Goal: Task Accomplishment & Management: Complete application form

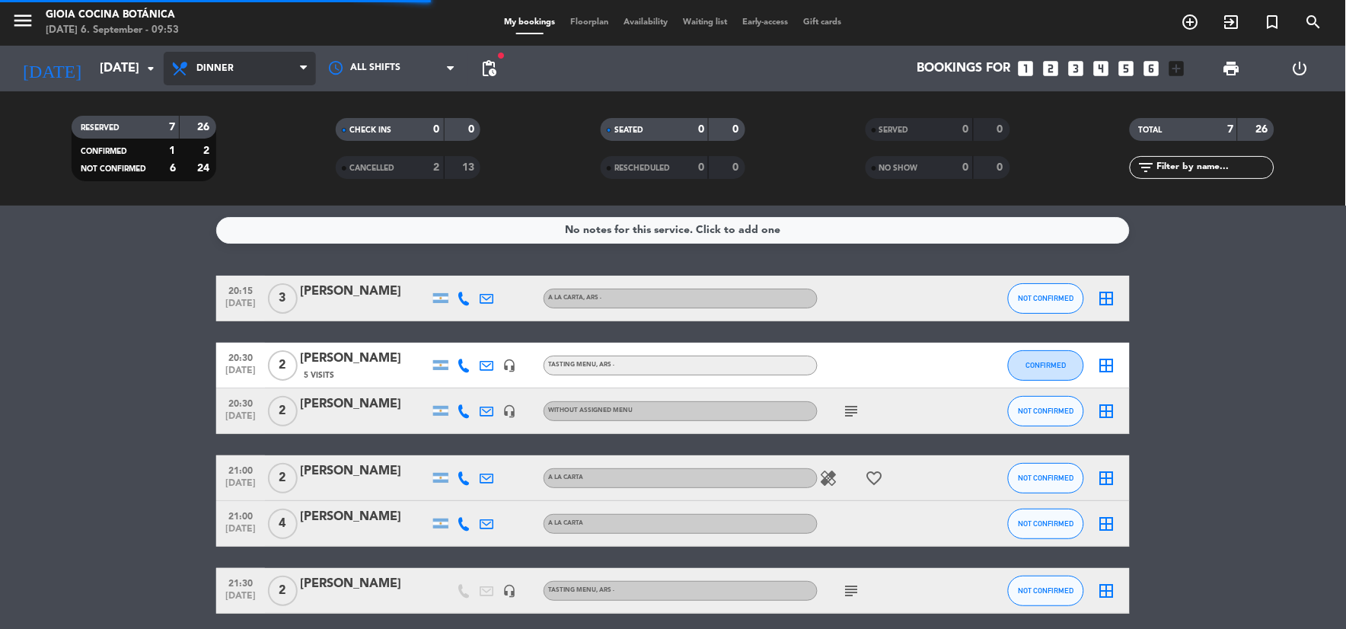
click at [227, 52] on span "Dinner" at bounding box center [240, 69] width 152 height 34
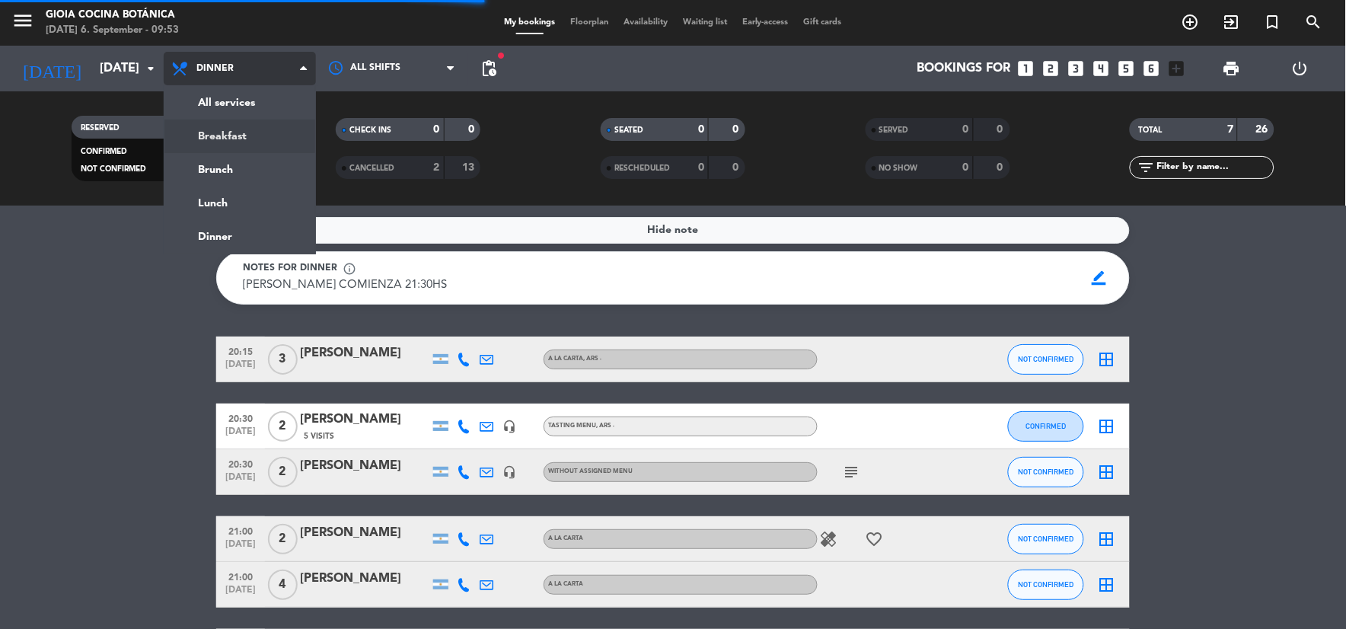
click at [241, 132] on div "menu [PERSON_NAME] Cocina Botánica [DATE] 6. September - 09:53 My bookings Floo…" at bounding box center [673, 103] width 1346 height 206
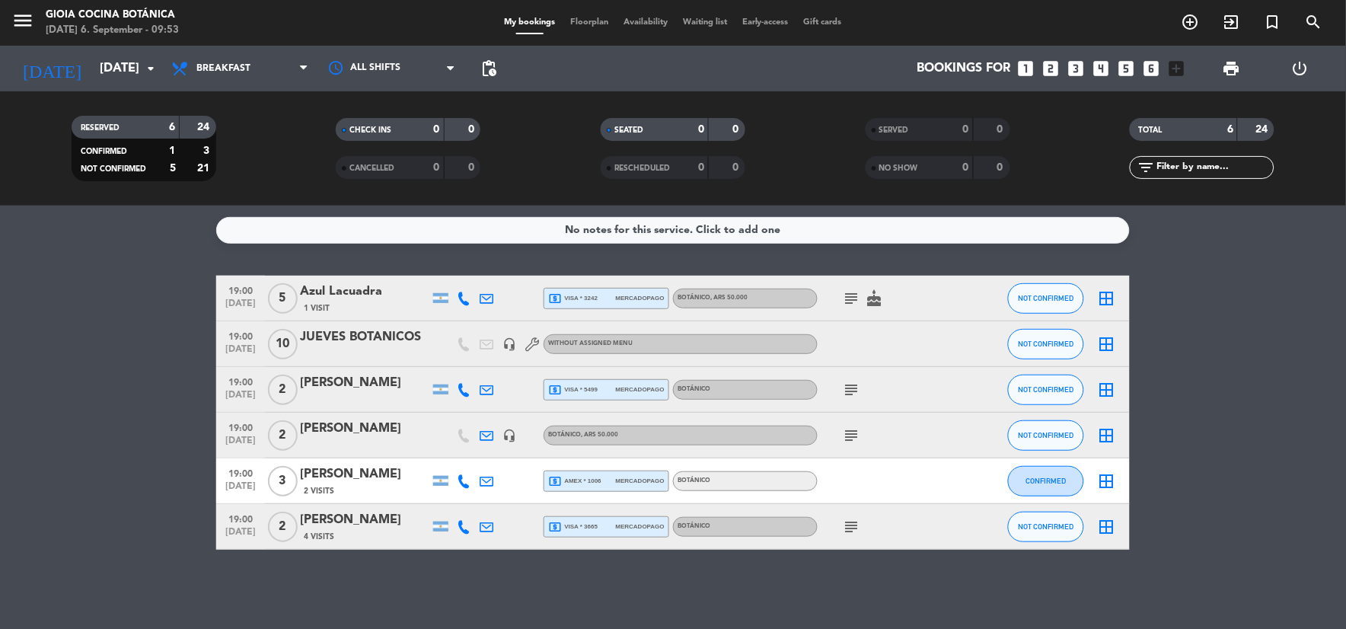
drag, startPoint x: 460, startPoint y: 347, endPoint x: 531, endPoint y: 385, distance: 80.8
click at [531, 385] on div "19:00 [DATE] 5 Azul Lacuadra 1 Visit local_atm visa * 3242 mercadopago Botánico…" at bounding box center [673, 413] width 914 height 274
drag, startPoint x: 531, startPoint y: 385, endPoint x: 40, endPoint y: 359, distance: 491.2
click at [40, 359] on bookings-row "19:00 [DATE] 5 Azul Lacuadra 1 Visit local_atm visa * 3242 mercadopago Botánico…" at bounding box center [673, 413] width 1346 height 274
click at [841, 292] on span "subject" at bounding box center [852, 298] width 23 height 18
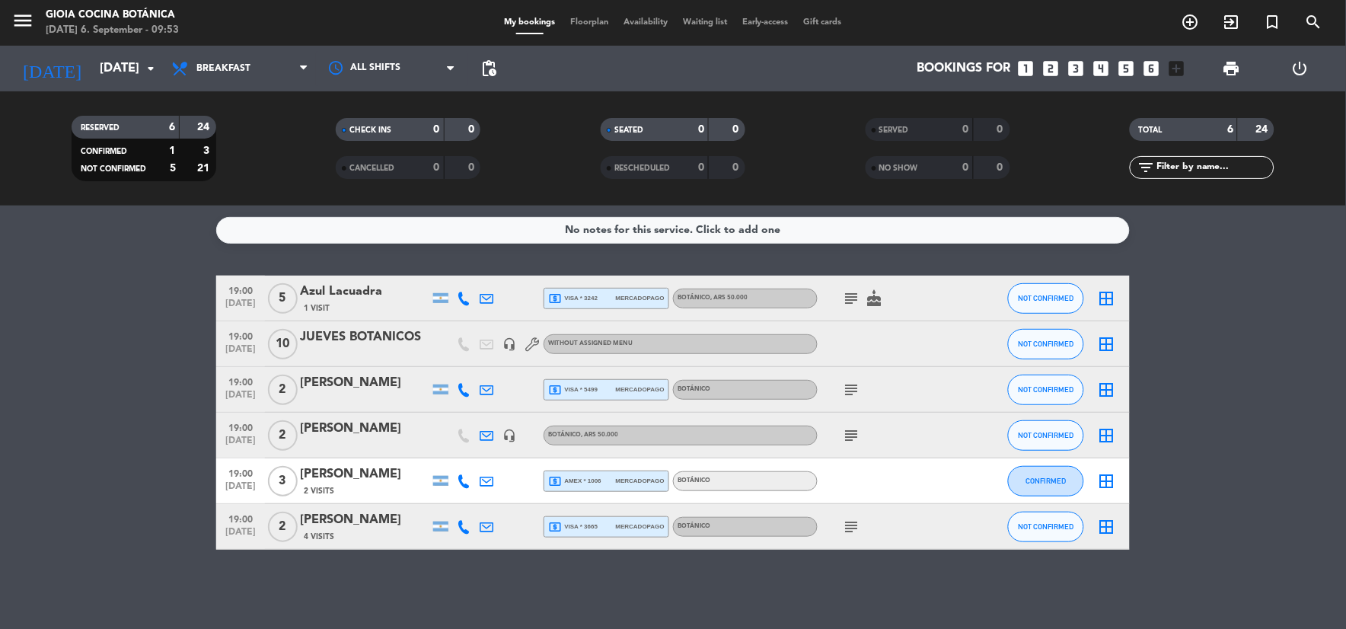
click at [843, 298] on icon "subject" at bounding box center [852, 298] width 18 height 18
click at [851, 391] on icon "subject" at bounding box center [852, 390] width 18 height 18
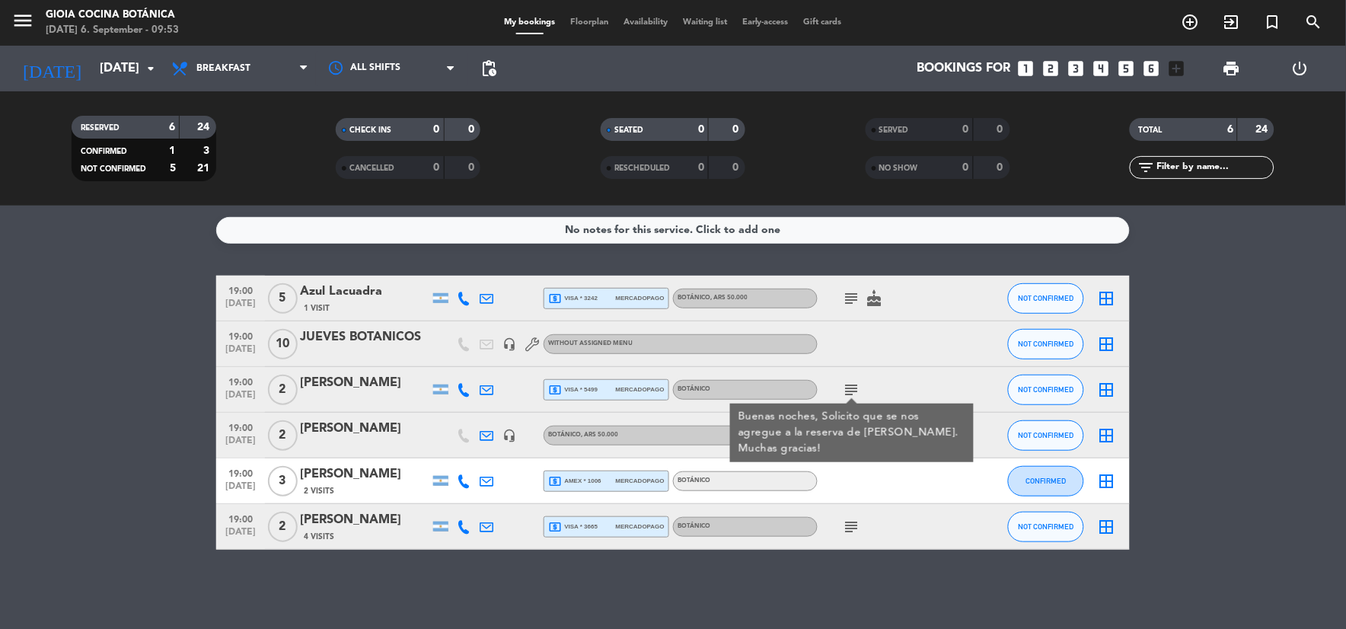
click at [849, 486] on div at bounding box center [886, 480] width 137 height 45
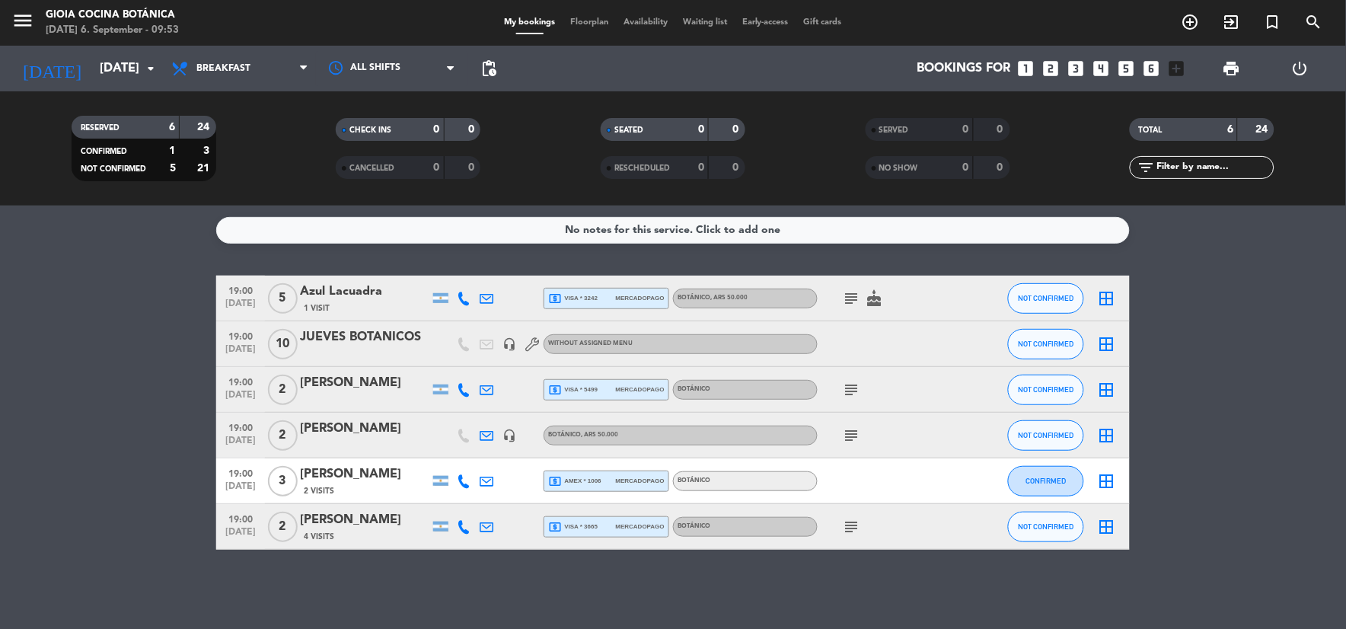
click at [845, 527] on icon "subject" at bounding box center [852, 527] width 18 height 18
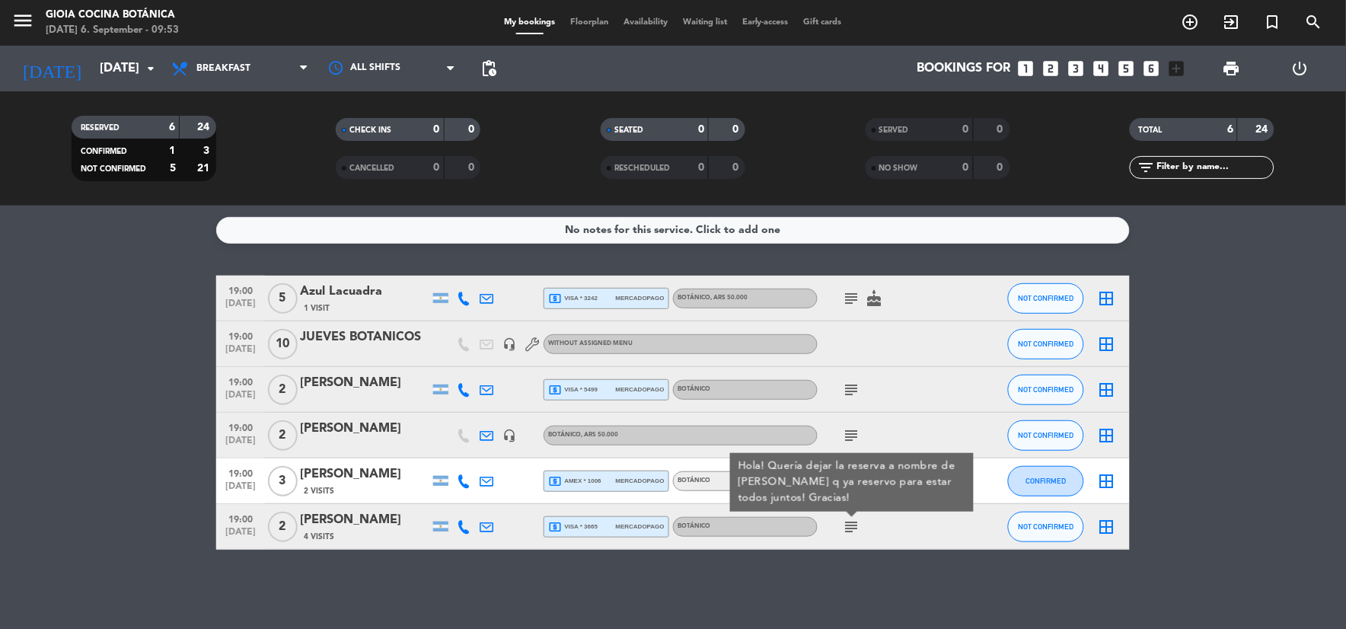
click at [798, 571] on div "No notes for this service. Click to add one 19:00 [DATE] 5 Azul Lacuadra 1 Visi…" at bounding box center [673, 417] width 1346 height 423
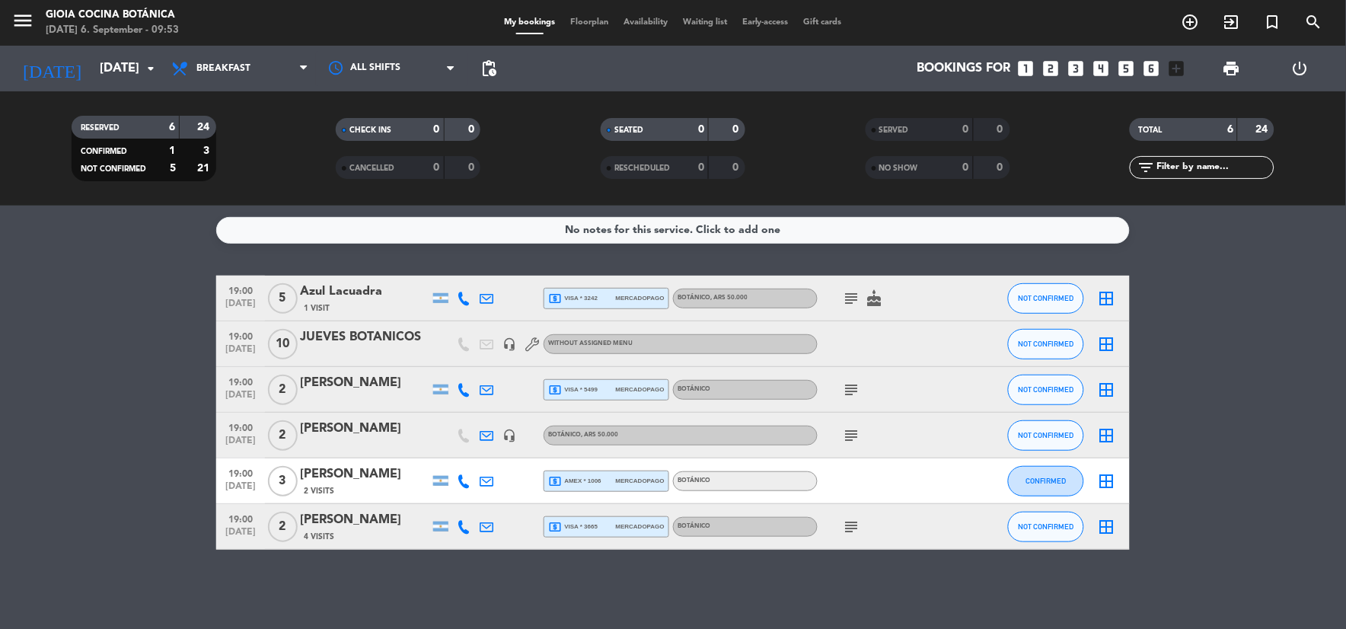
click at [855, 436] on icon "subject" at bounding box center [852, 435] width 18 height 18
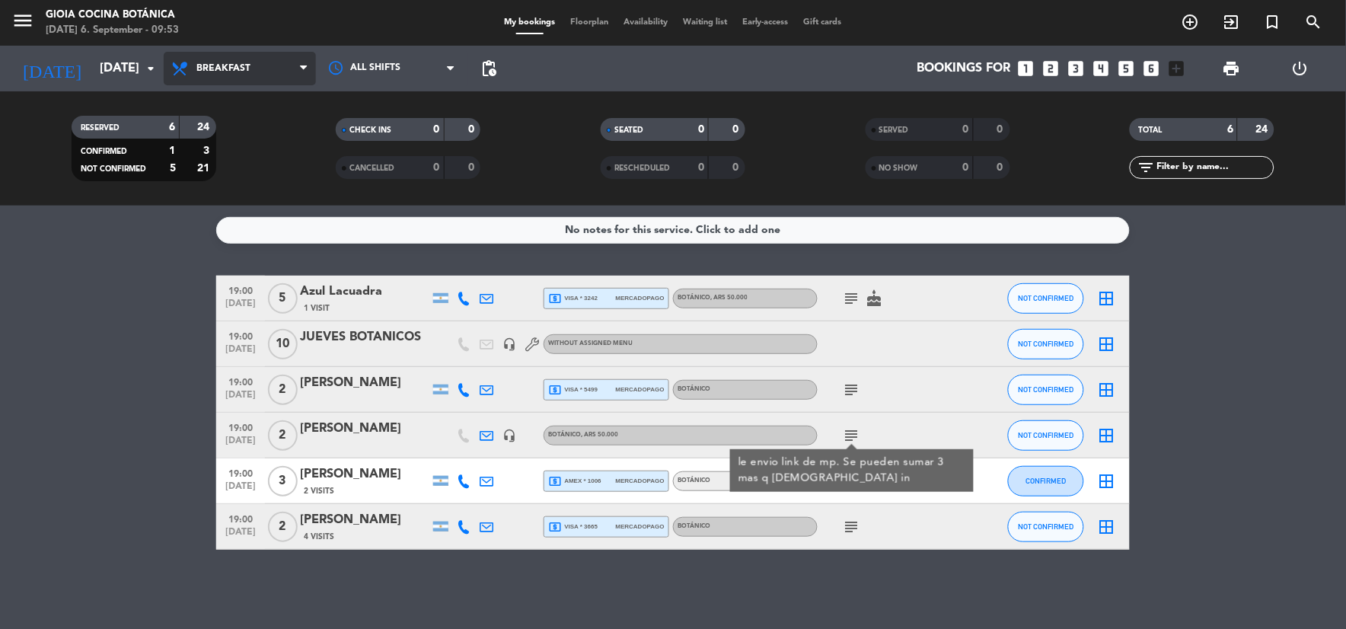
click at [248, 65] on span "Breakfast" at bounding box center [223, 68] width 54 height 11
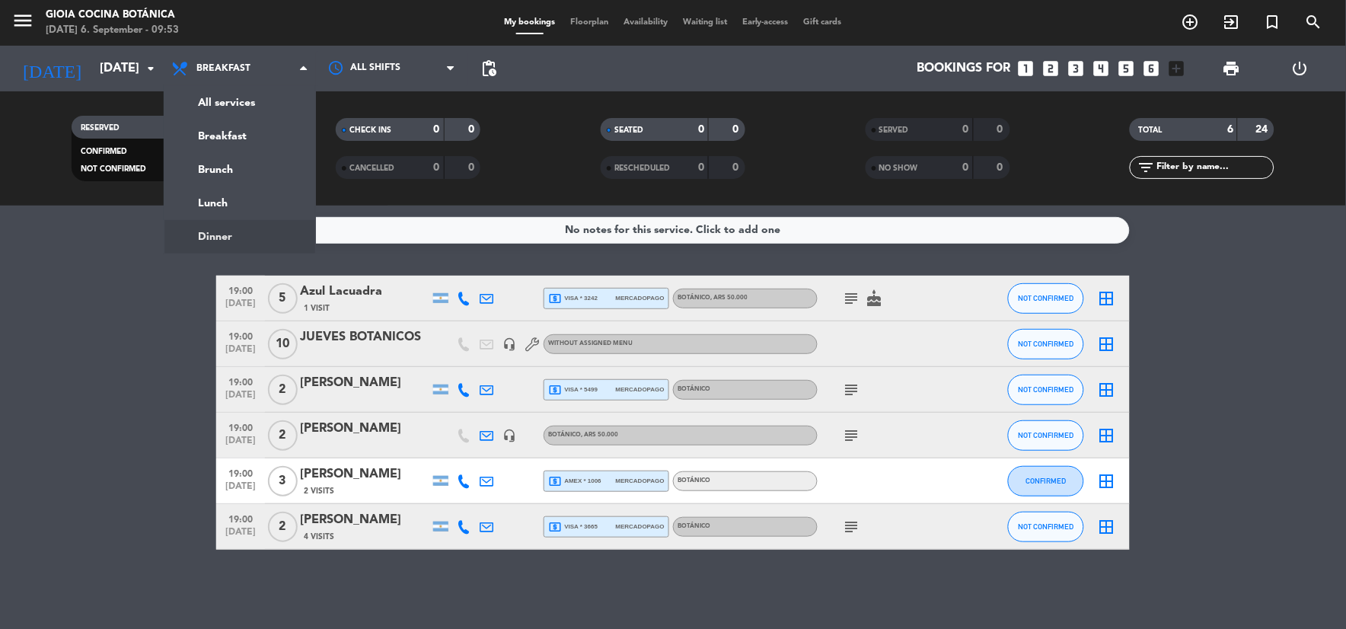
click at [231, 223] on ng-component "menu [PERSON_NAME] Cocina Botánica [DATE] 6. September - 09:53 My bookings Floo…" at bounding box center [673, 314] width 1346 height 629
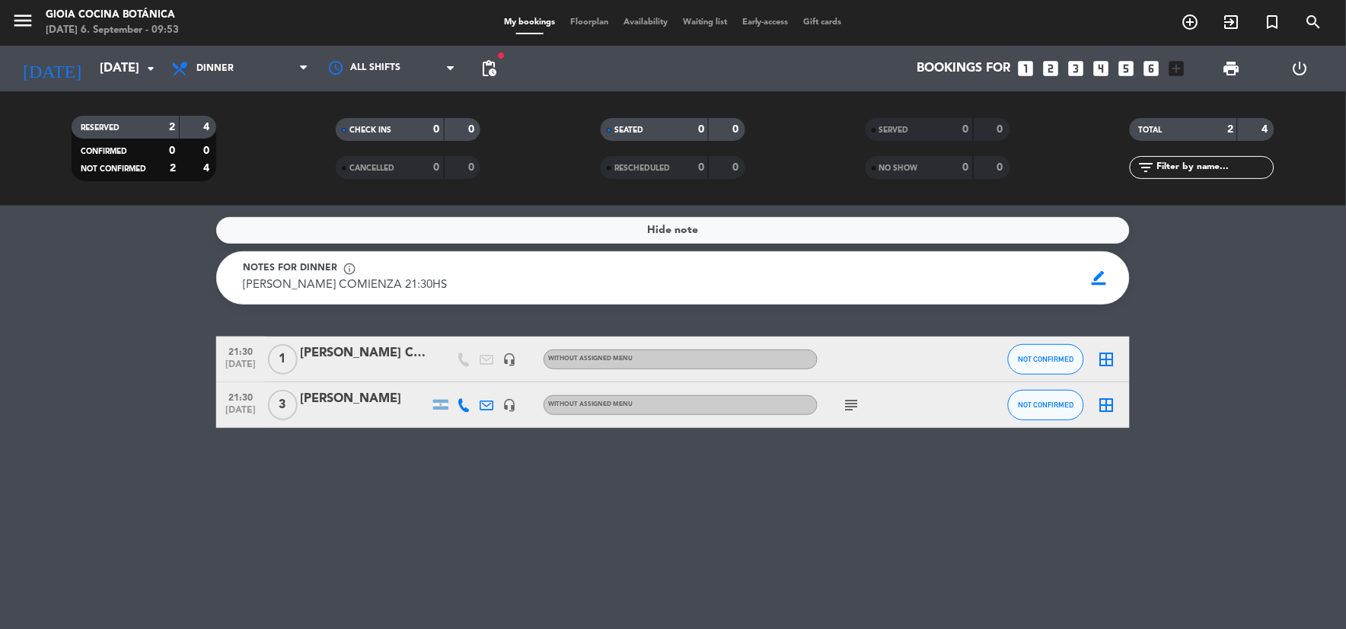
click at [851, 397] on icon "subject" at bounding box center [852, 405] width 18 height 18
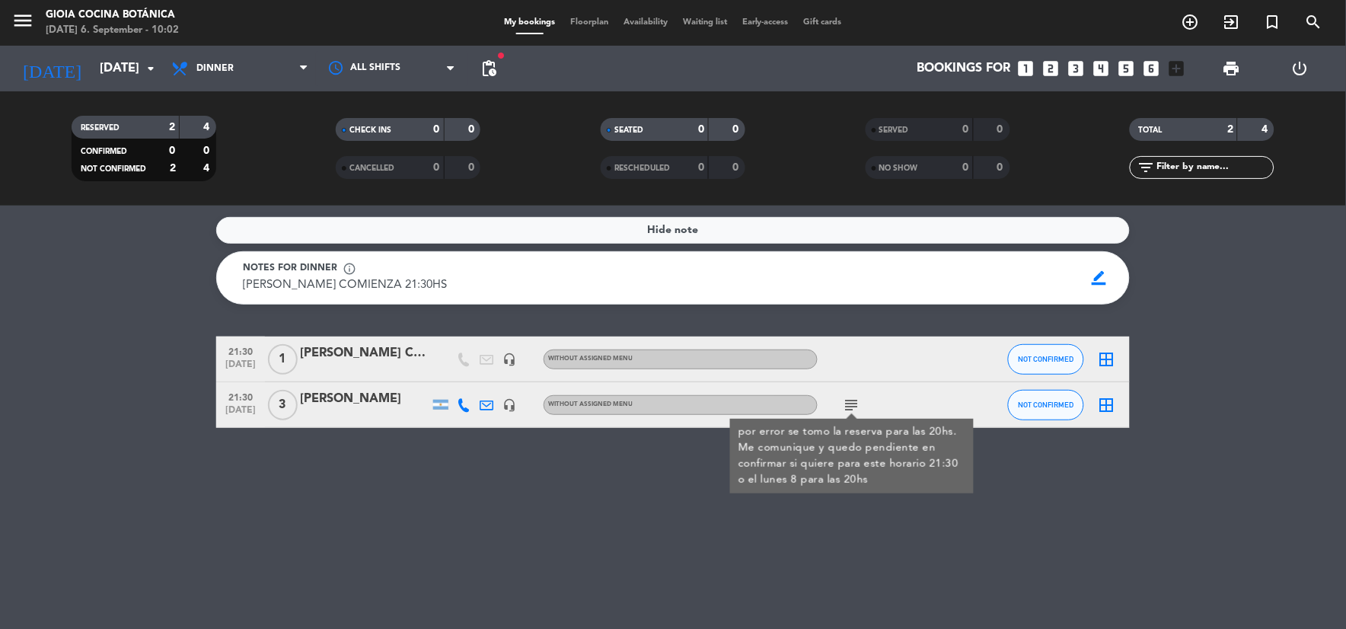
click at [134, 94] on div "RESERVED 2 4 CONFIRMED 0 0 NOT CONFIRMED 2 4 CHECK INS 0 0 CANCELLED 0 0 SEATED…" at bounding box center [673, 148] width 1346 height 114
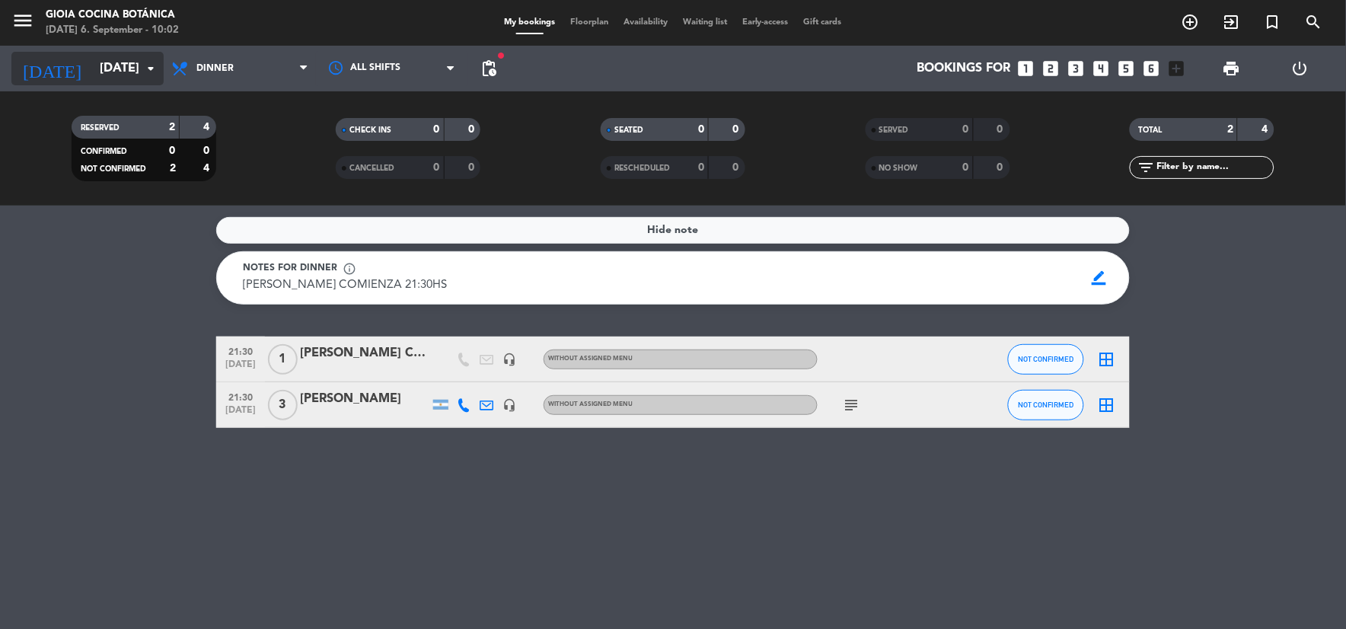
click at [125, 76] on input "[DATE]" at bounding box center [172, 69] width 161 height 30
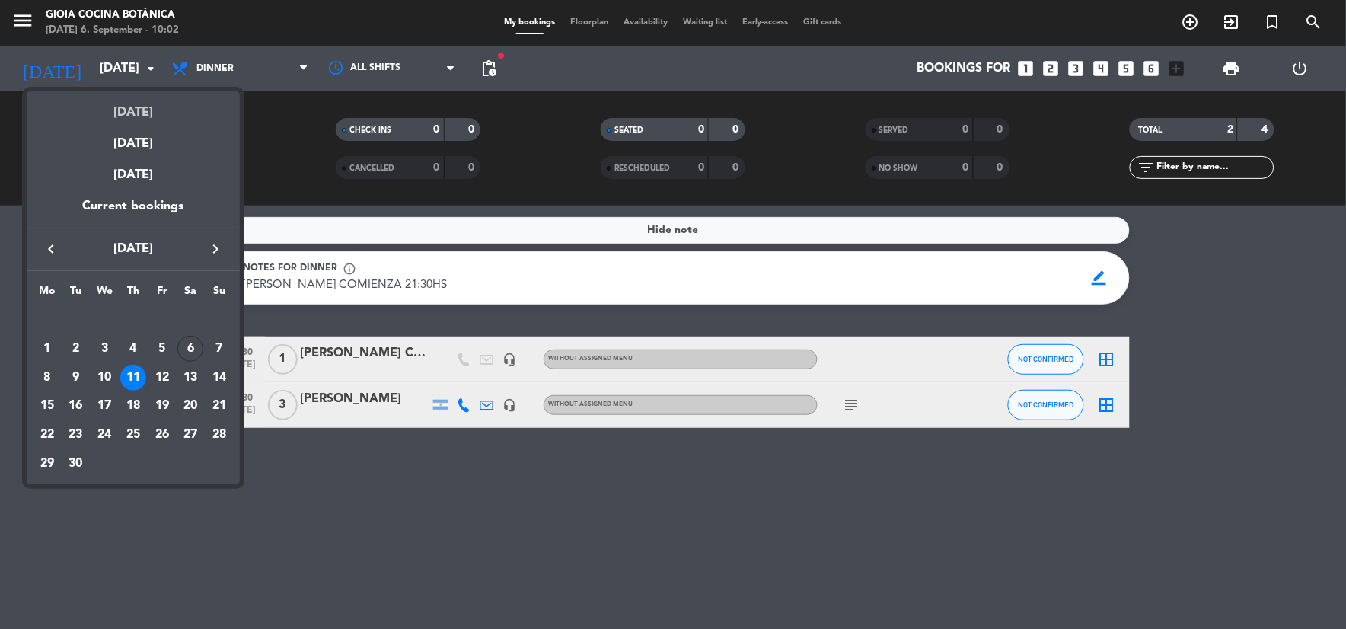
click at [161, 94] on div "[DATE]" at bounding box center [133, 106] width 213 height 31
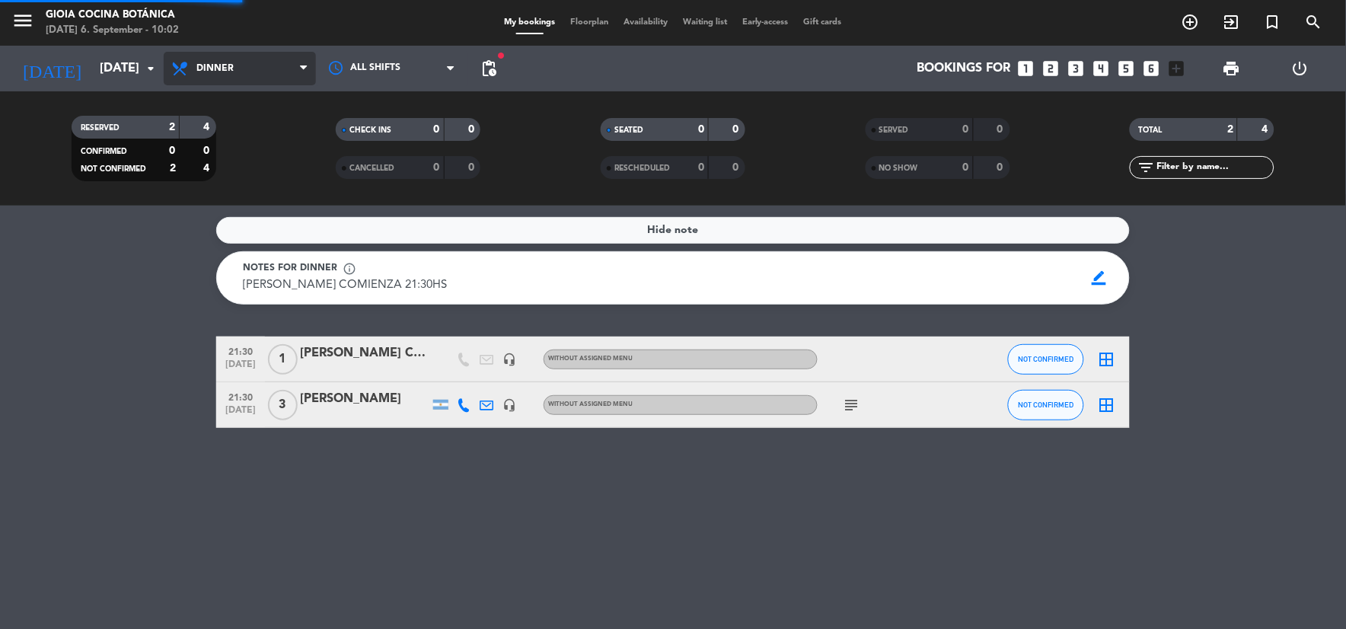
click at [206, 69] on span "Dinner" at bounding box center [214, 68] width 37 height 11
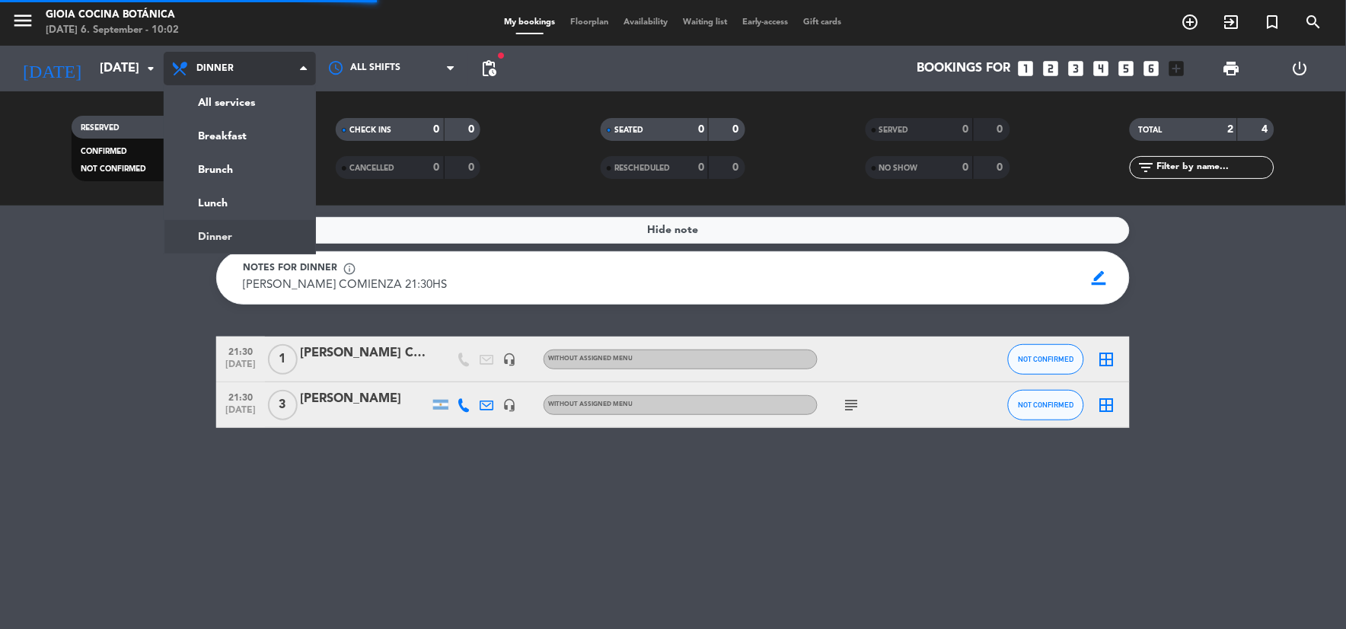
click at [213, 81] on span "Dinner" at bounding box center [240, 69] width 152 height 34
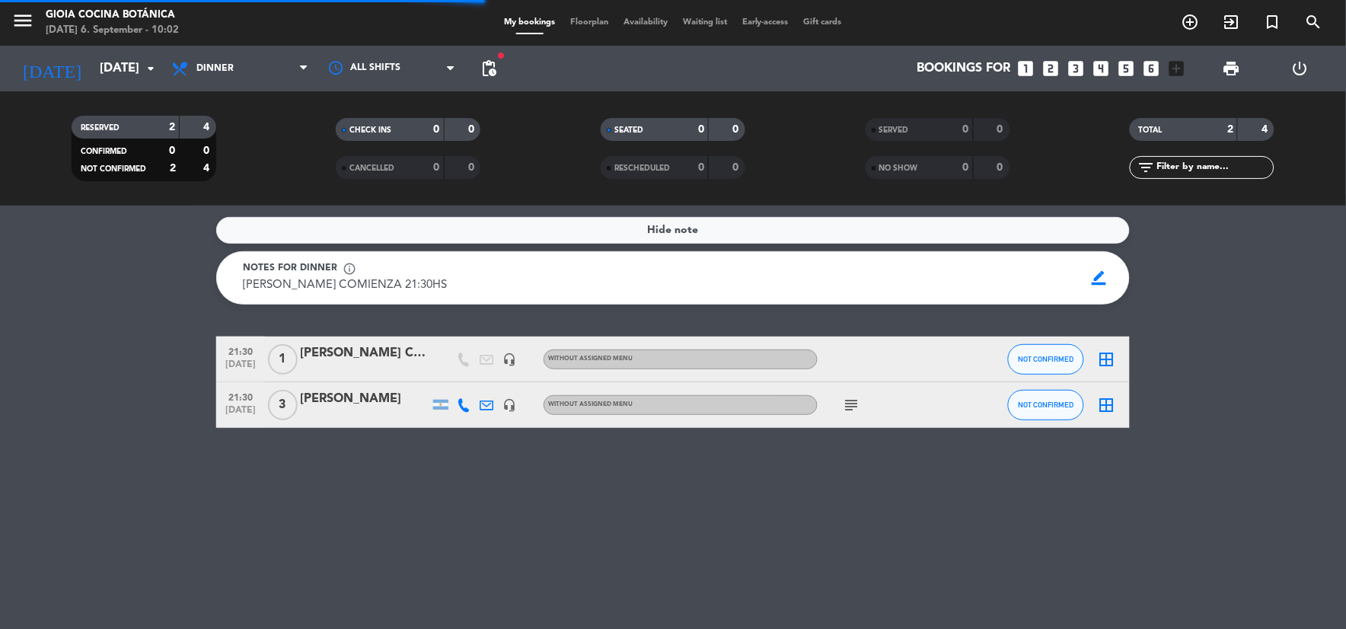
click at [218, 90] on div "All services Breakfast Brunch Lunch Dinner Dinner All services Breakfast Brunch…" at bounding box center [240, 69] width 152 height 46
click at [214, 80] on span "Dinner" at bounding box center [240, 69] width 152 height 34
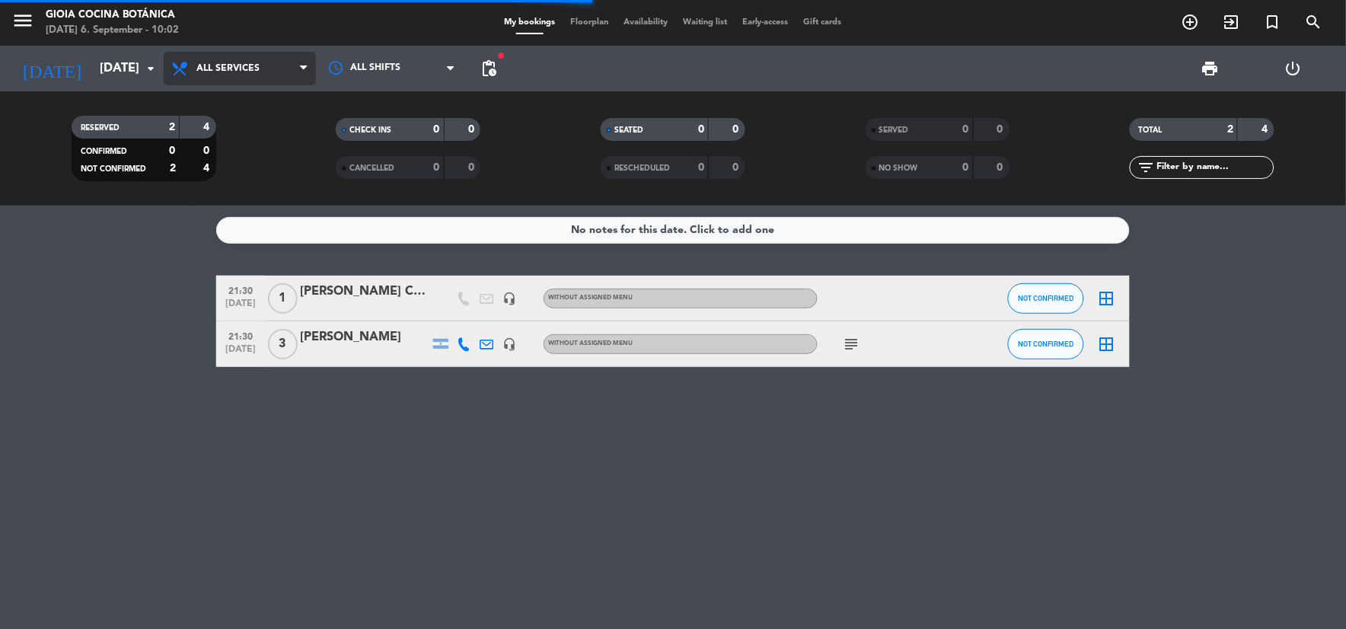
click at [221, 102] on div "menu [PERSON_NAME] Cocina Botánica [DATE] 6. September - 10:02 My bookings Floo…" at bounding box center [673, 103] width 1346 height 206
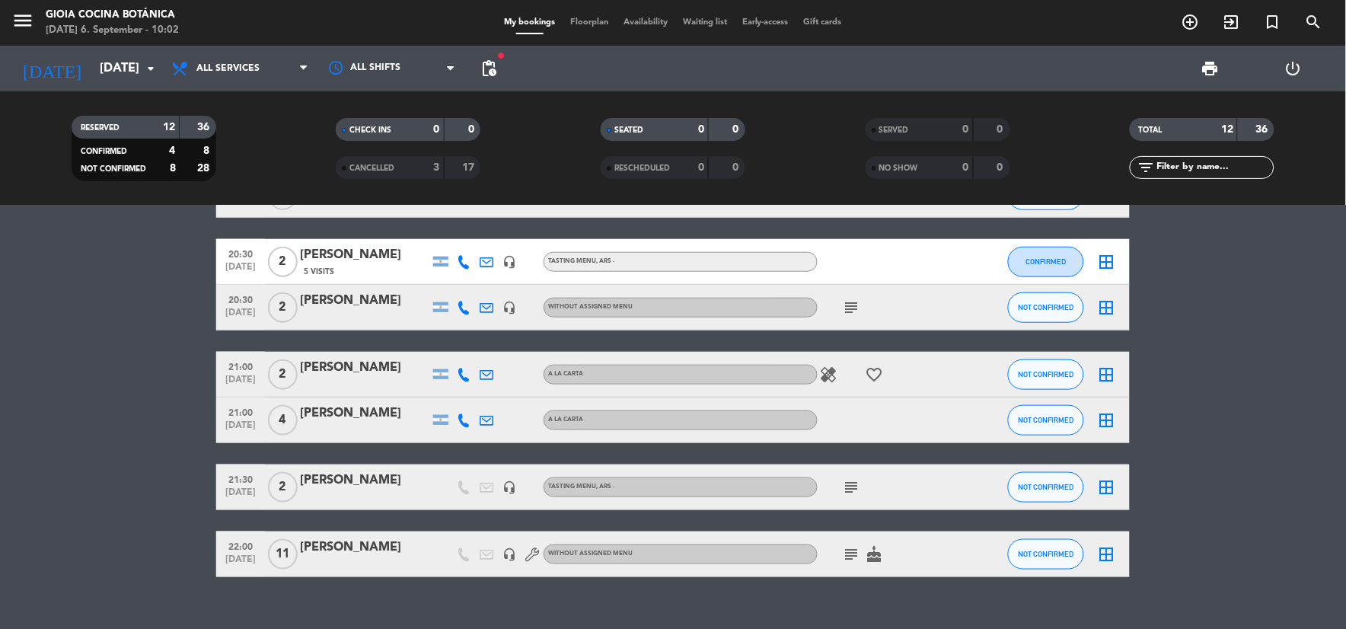
scroll to position [402, 0]
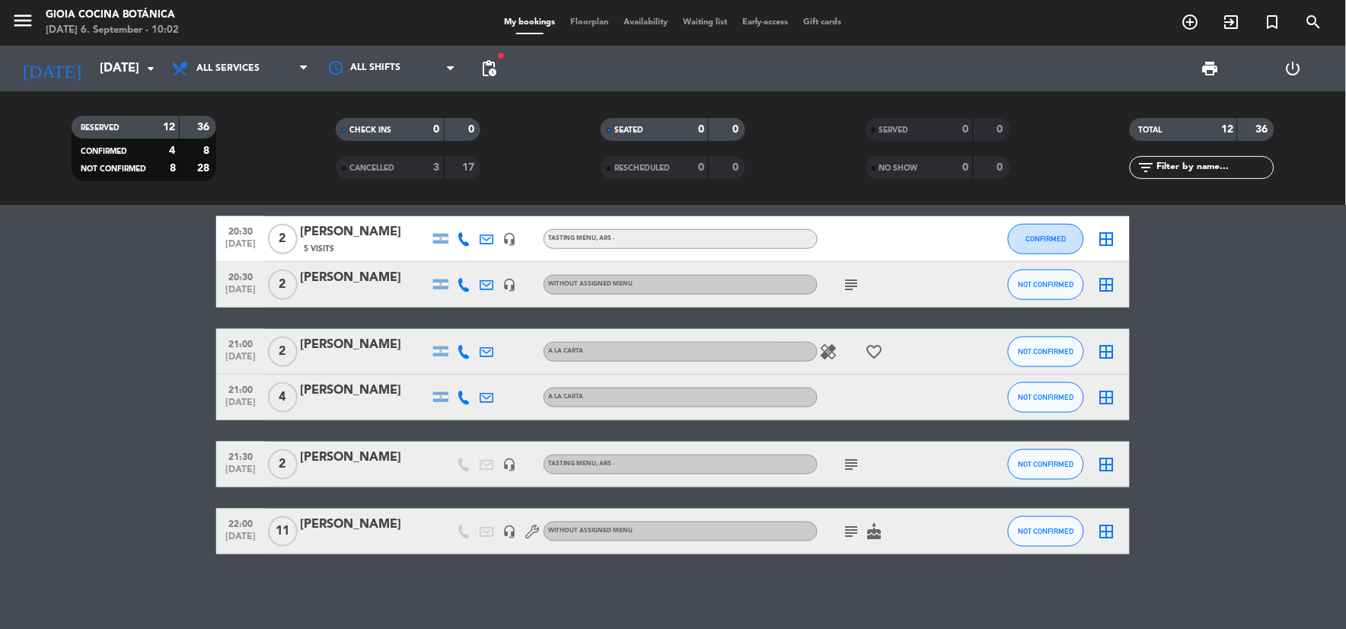
click at [861, 532] on icon "subject" at bounding box center [852, 531] width 18 height 18
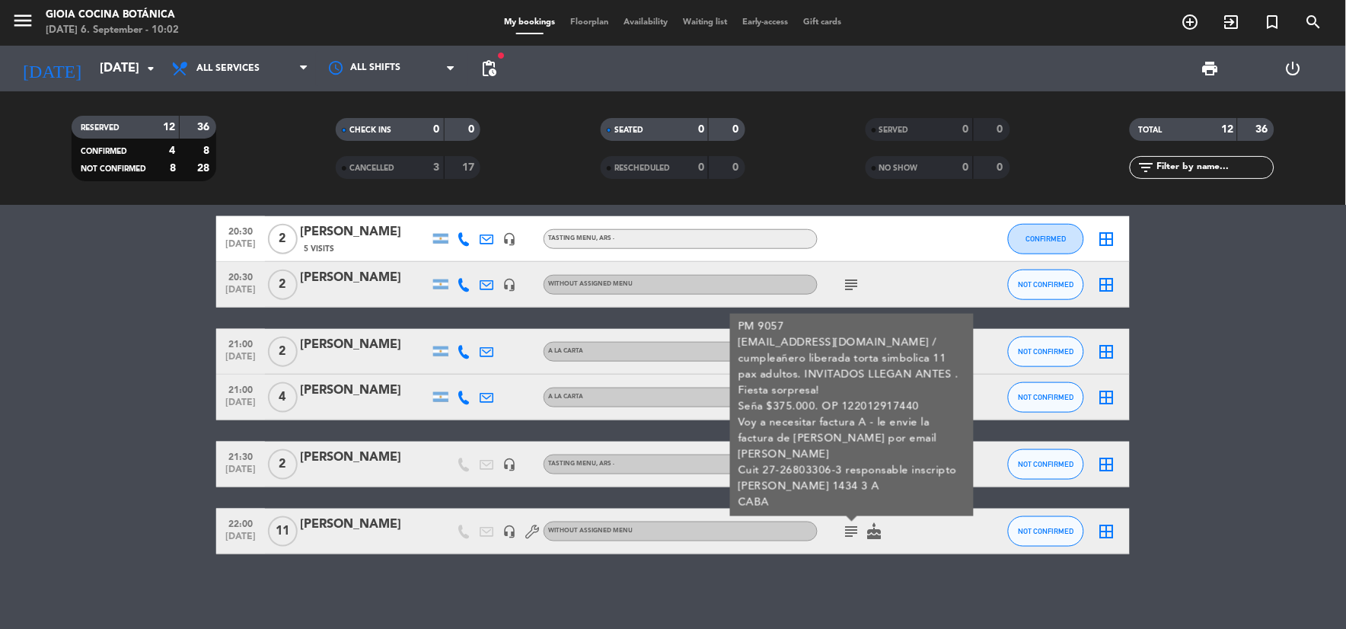
click at [866, 532] on icon "cake" at bounding box center [875, 531] width 18 height 18
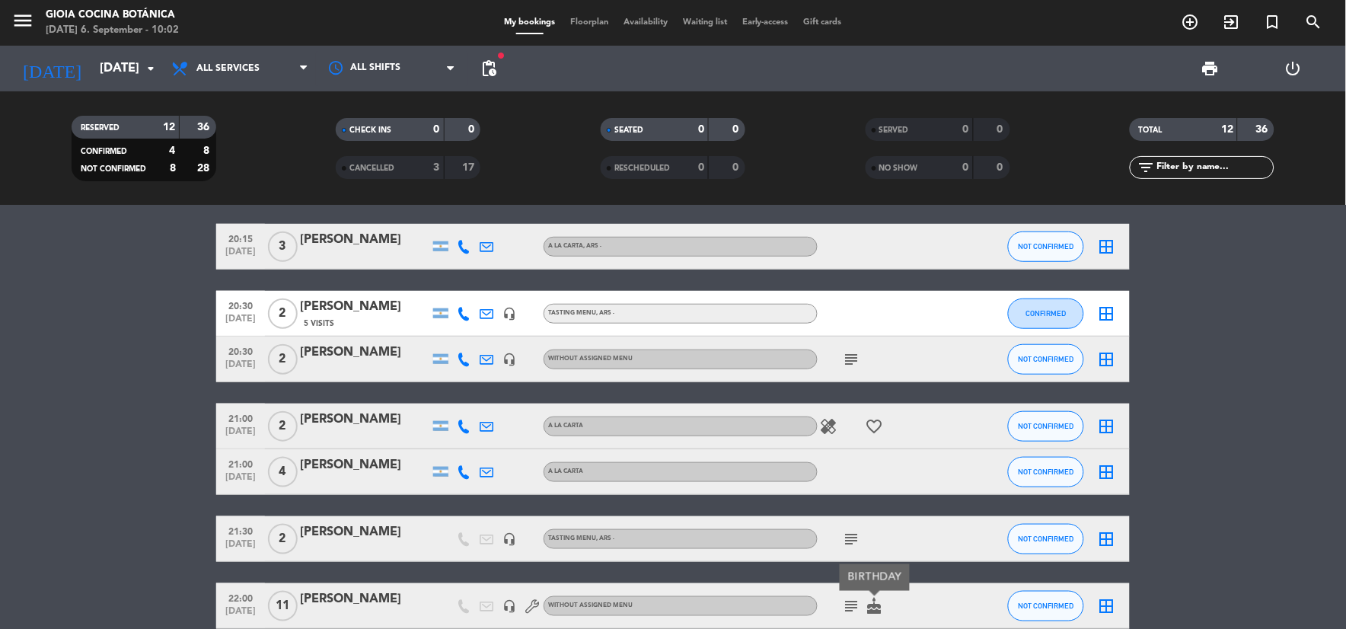
scroll to position [338, 0]
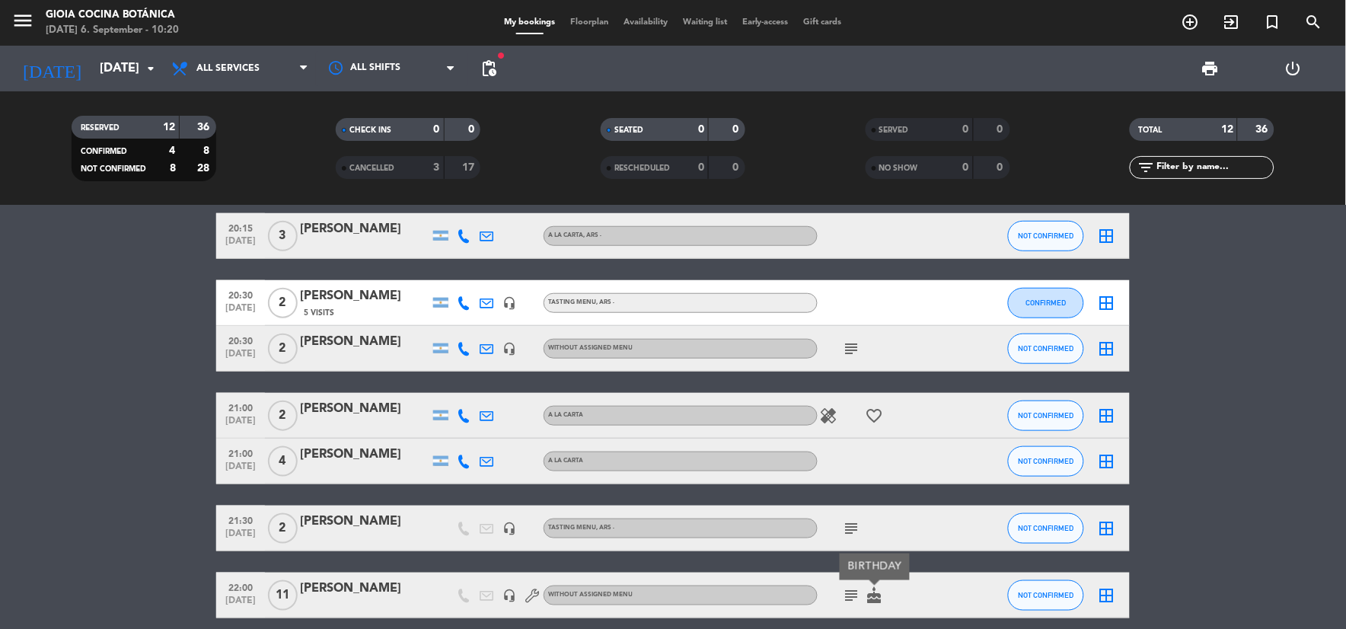
drag, startPoint x: 40, startPoint y: 24, endPoint x: 25, endPoint y: 23, distance: 14.5
click at [39, 24] on span "menu" at bounding box center [28, 23] width 34 height 36
click at [25, 23] on icon "menu" at bounding box center [22, 20] width 23 height 23
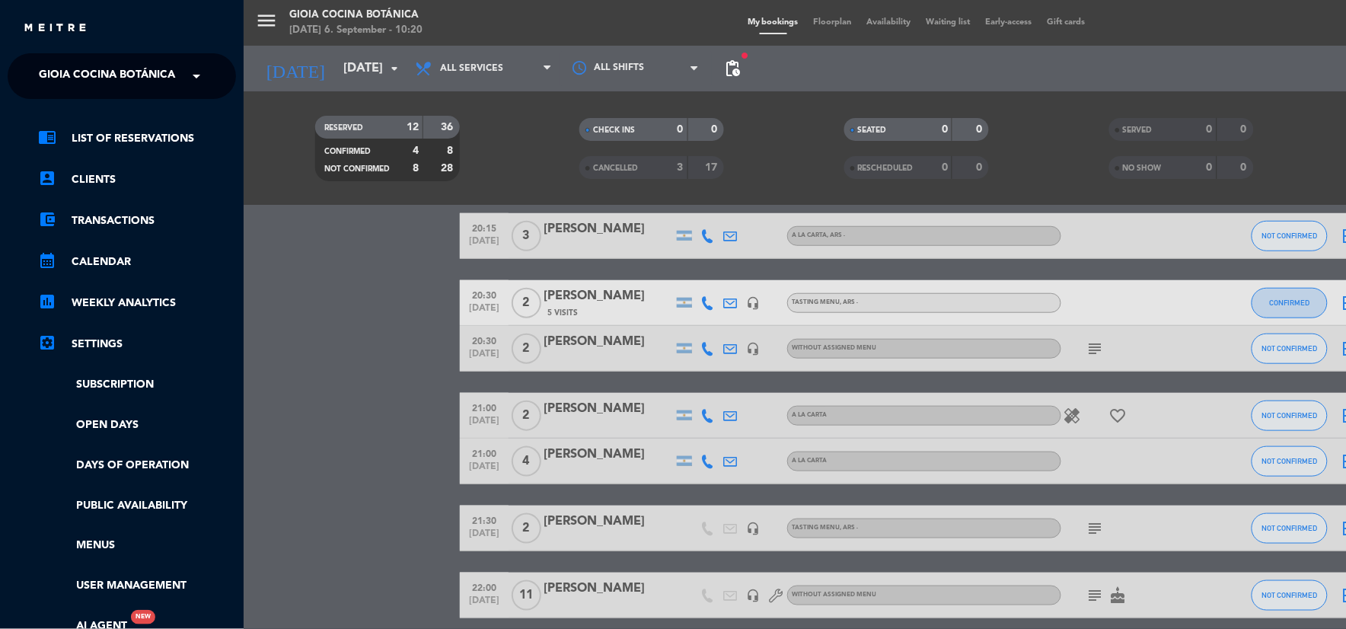
click at [120, 57] on ng-select "× [PERSON_NAME] Cocina Botánica ×" at bounding box center [122, 76] width 228 height 46
click at [136, 85] on span "Gioia Cocina Botánica" at bounding box center [107, 76] width 136 height 32
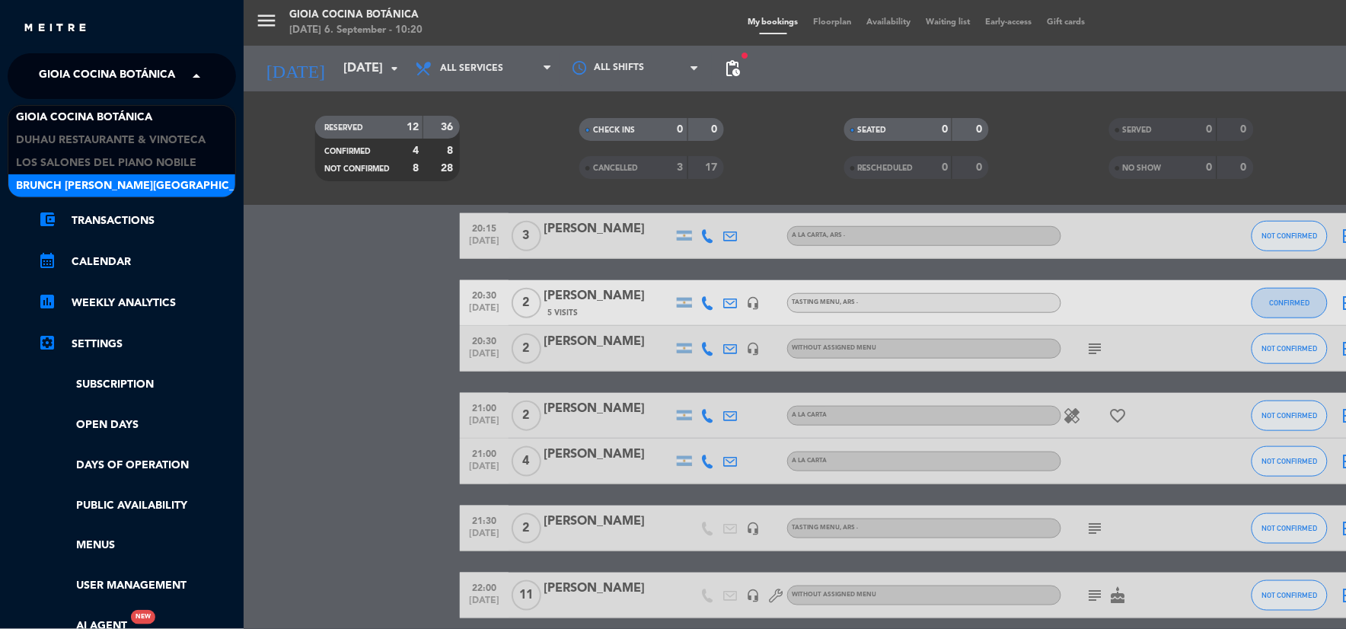
click at [140, 181] on span "Brunch [PERSON_NAME][GEOGRAPHIC_DATA][PERSON_NAME]" at bounding box center [185, 186] width 338 height 18
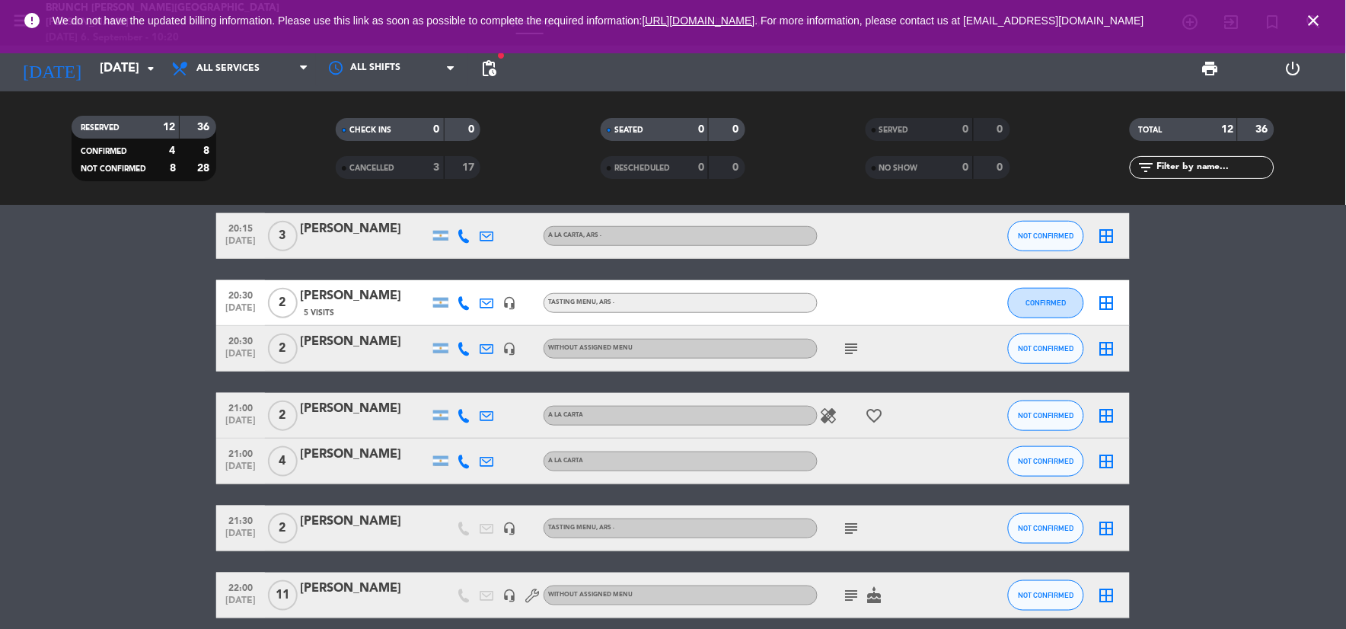
click at [123, 85] on div "[DATE] [DATE] arrow_drop_down" at bounding box center [87, 69] width 152 height 46
click at [119, 71] on input "[DATE]" at bounding box center [172, 69] width 161 height 30
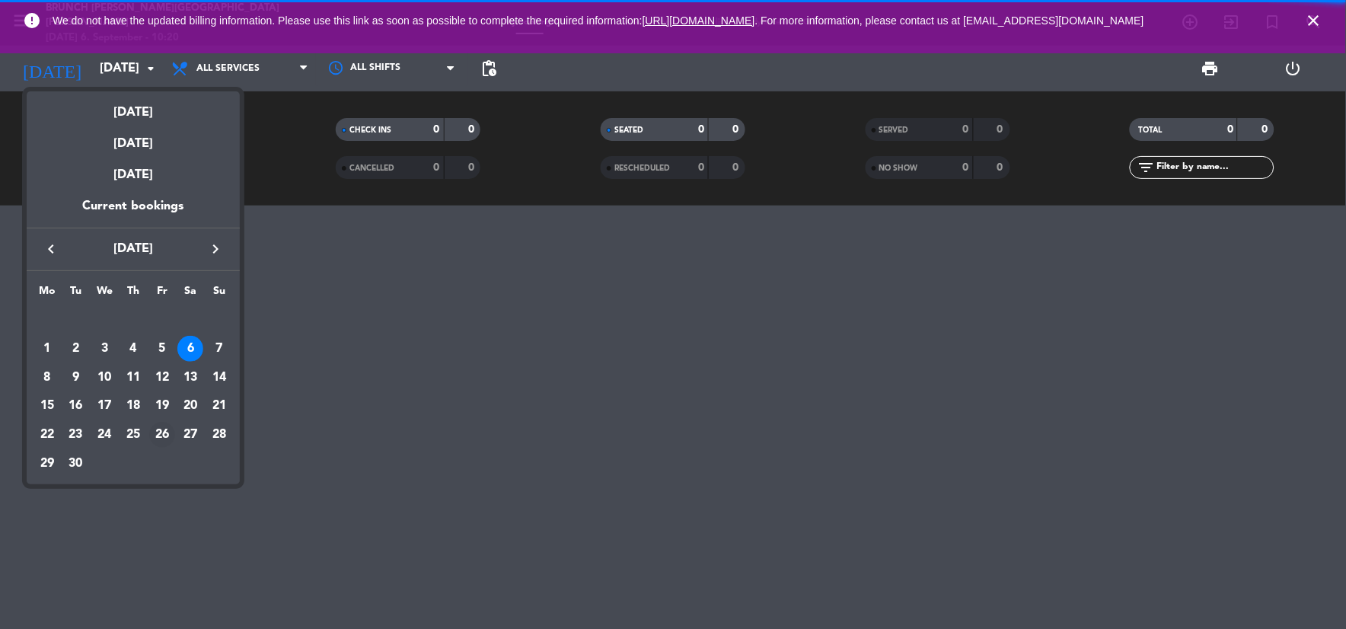
scroll to position [0, 0]
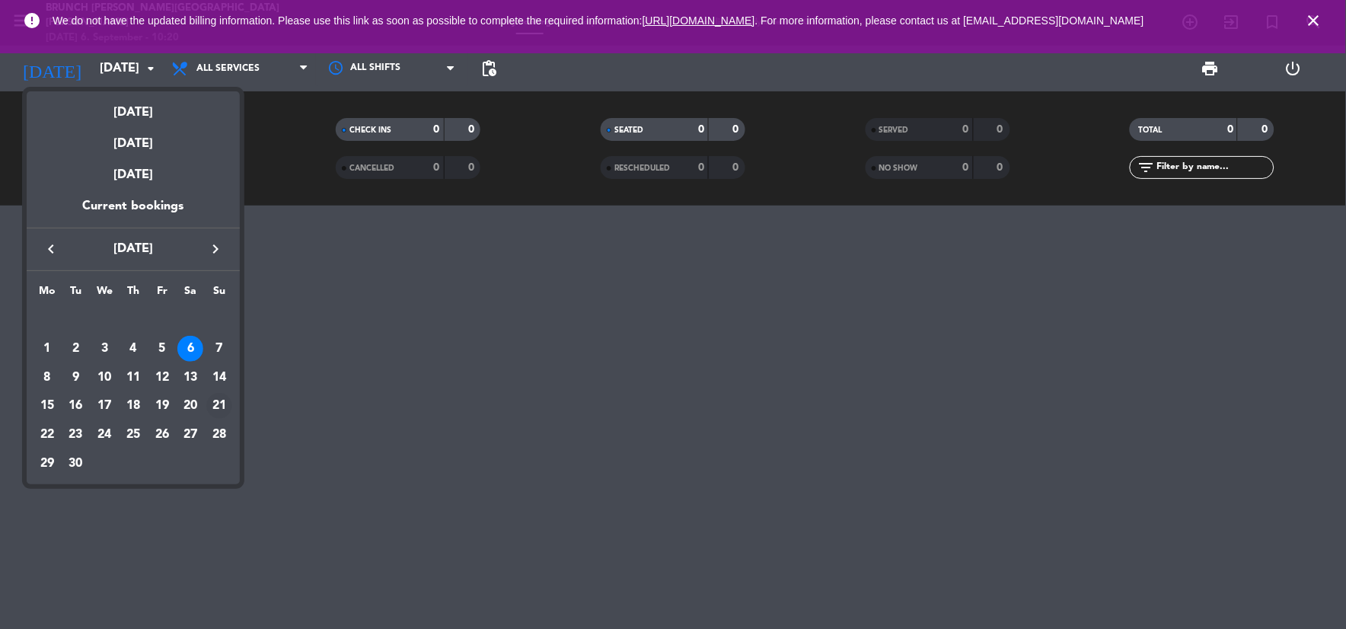
click at [227, 402] on div "21" at bounding box center [219, 406] width 26 height 26
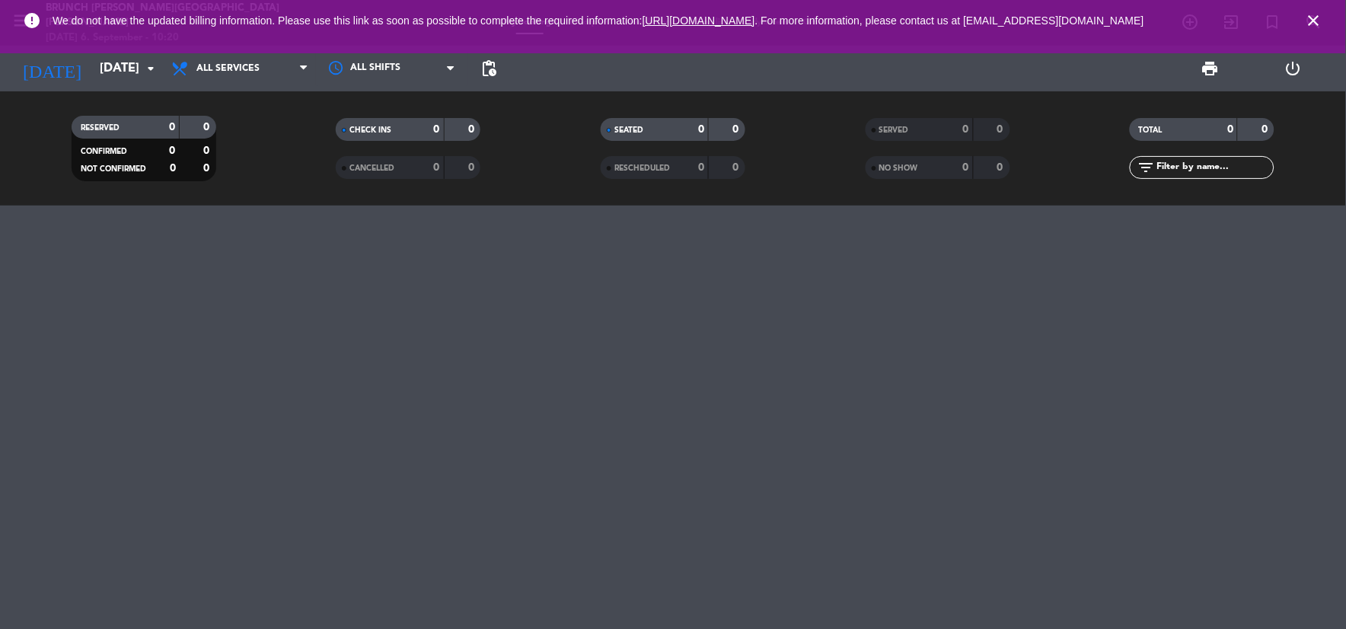
type input "[DATE]"
click at [244, 63] on span "All services" at bounding box center [227, 68] width 63 height 11
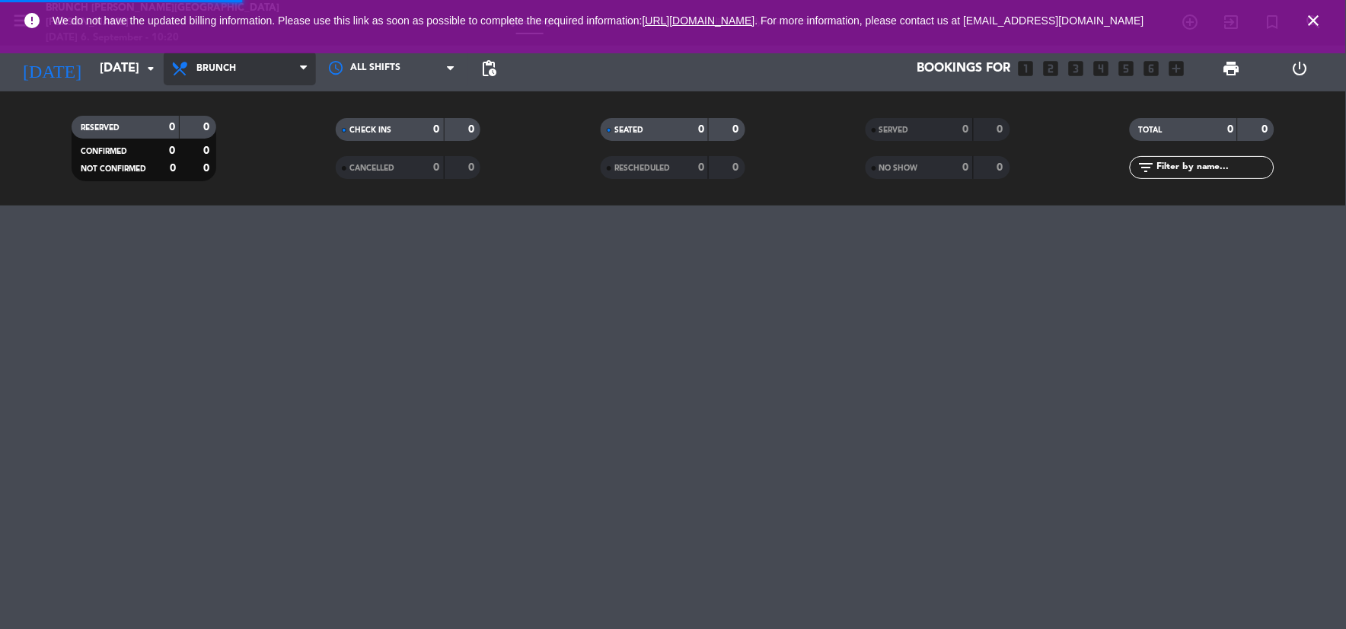
click at [254, 123] on div "menu Brunch [PERSON_NAME][GEOGRAPHIC_DATA][PERSON_NAME] [DATE] 6. September - 1…" at bounding box center [673, 103] width 1346 height 206
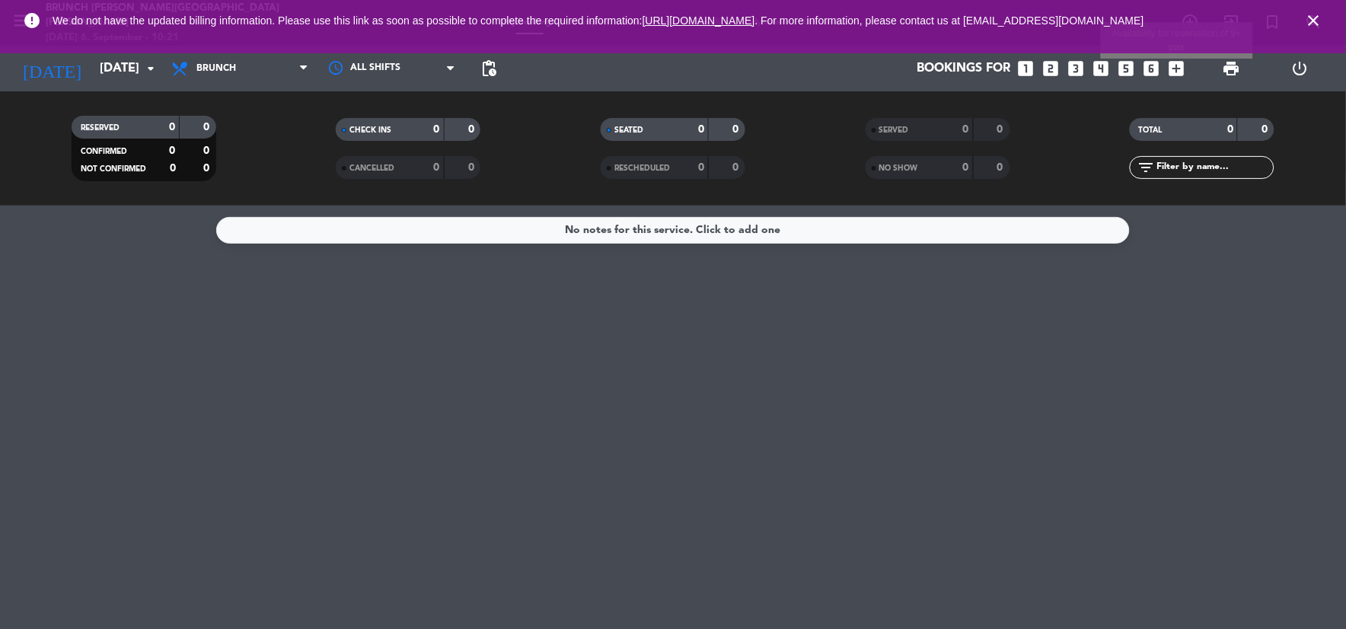
click at [1177, 62] on icon "add_box" at bounding box center [1177, 69] width 20 height 20
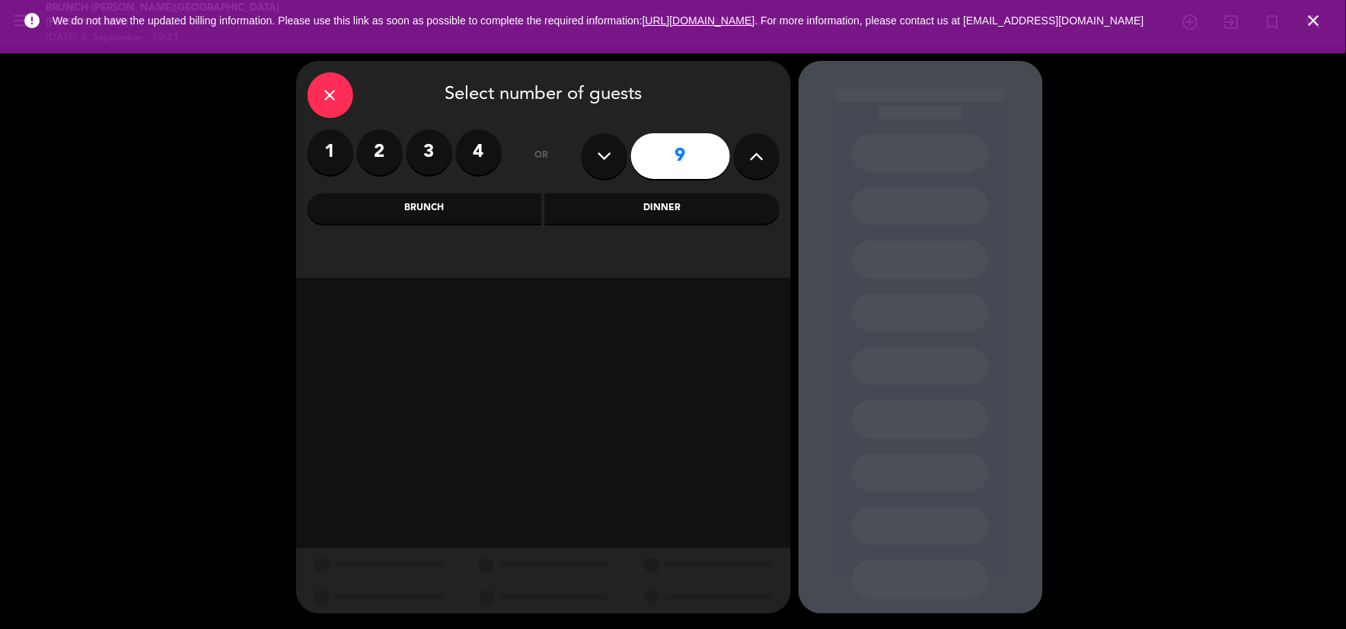
click at [763, 164] on icon at bounding box center [756, 156] width 14 height 23
type input "10"
click at [484, 212] on div "Brunch" at bounding box center [425, 208] width 235 height 30
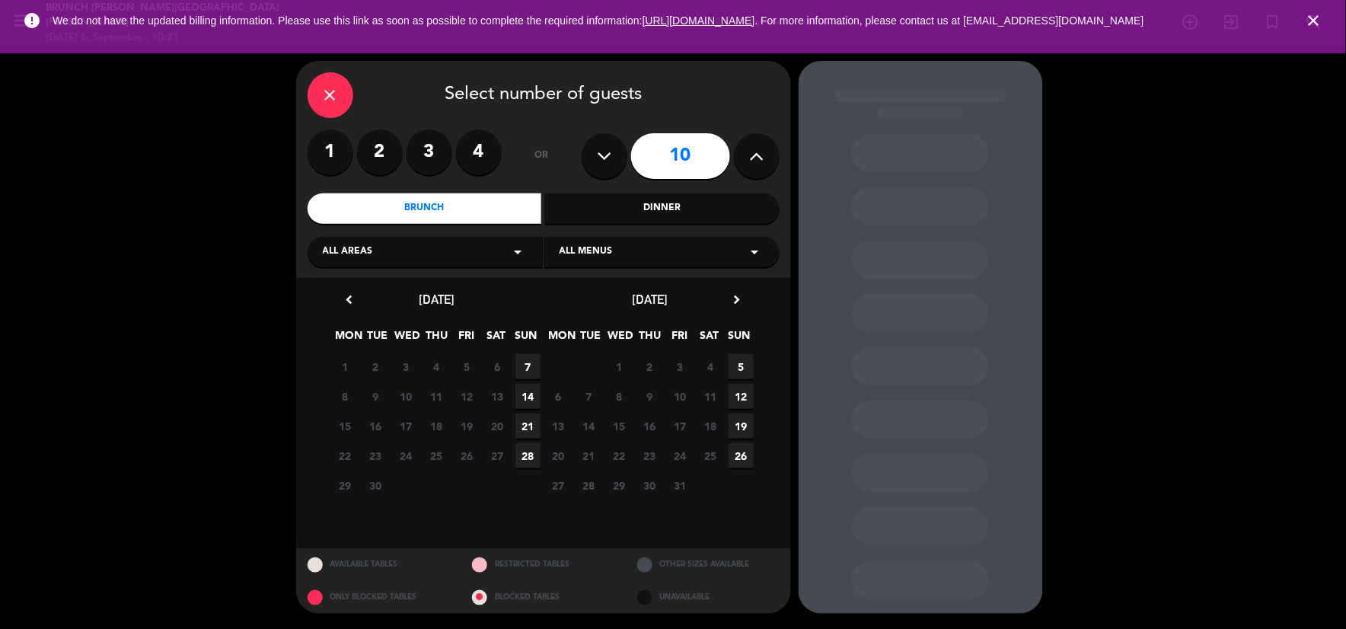
click at [531, 427] on span "21" at bounding box center [528, 426] width 25 height 25
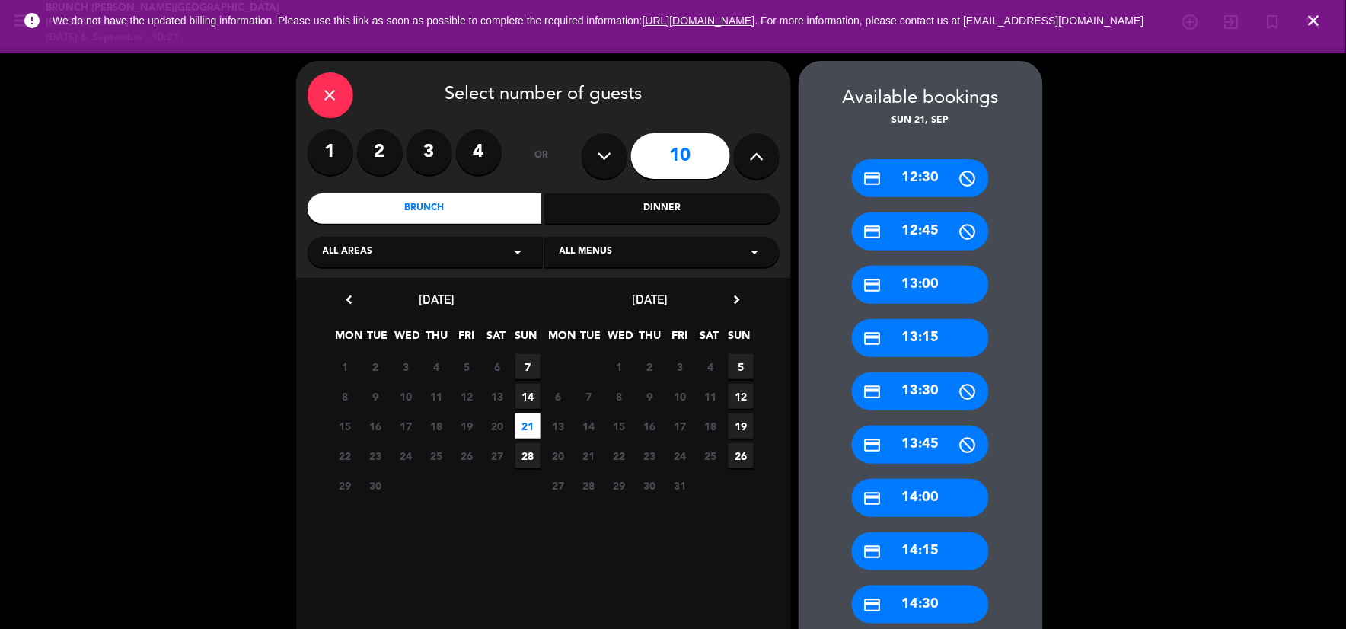
scroll to position [89, 0]
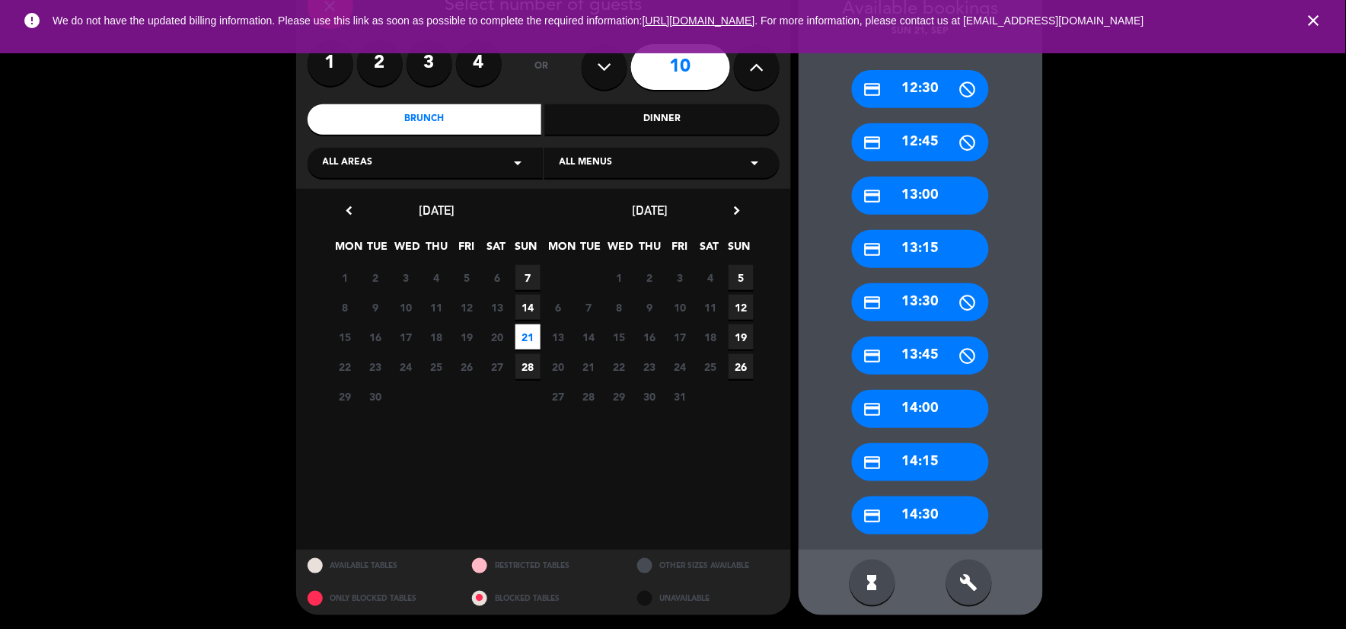
click at [980, 579] on div "build" at bounding box center [970, 583] width 46 height 46
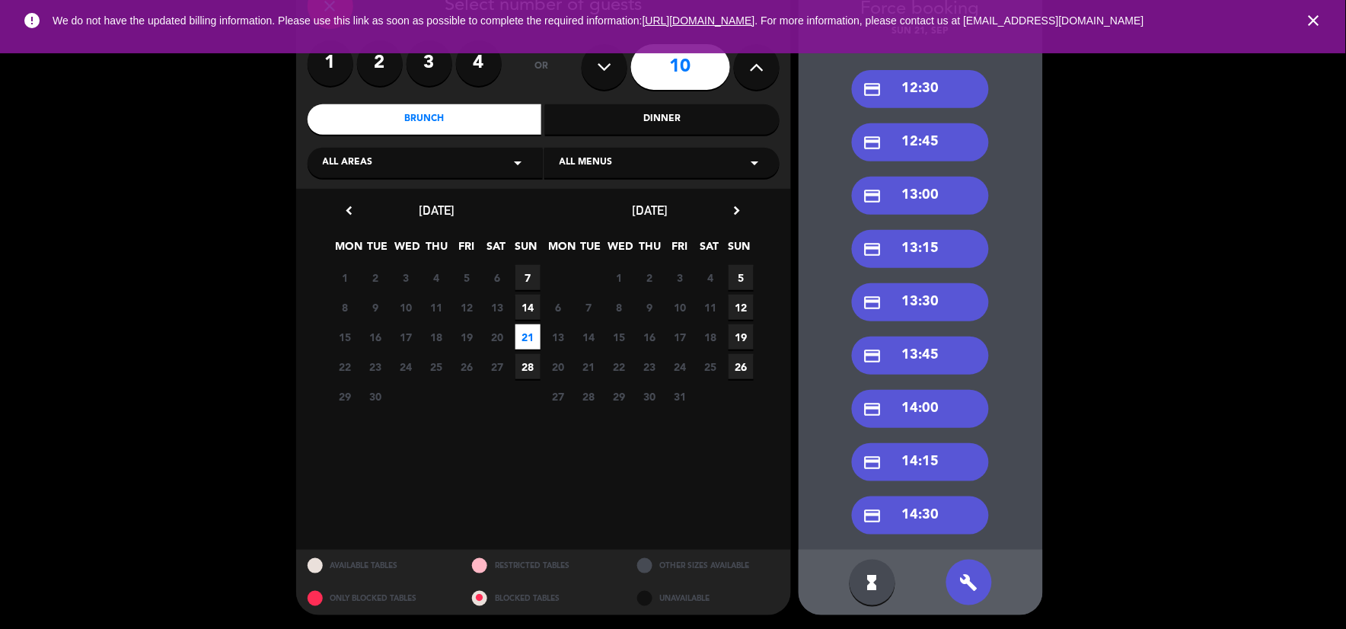
click at [901, 203] on div "credit_card 13:00" at bounding box center [920, 196] width 137 height 38
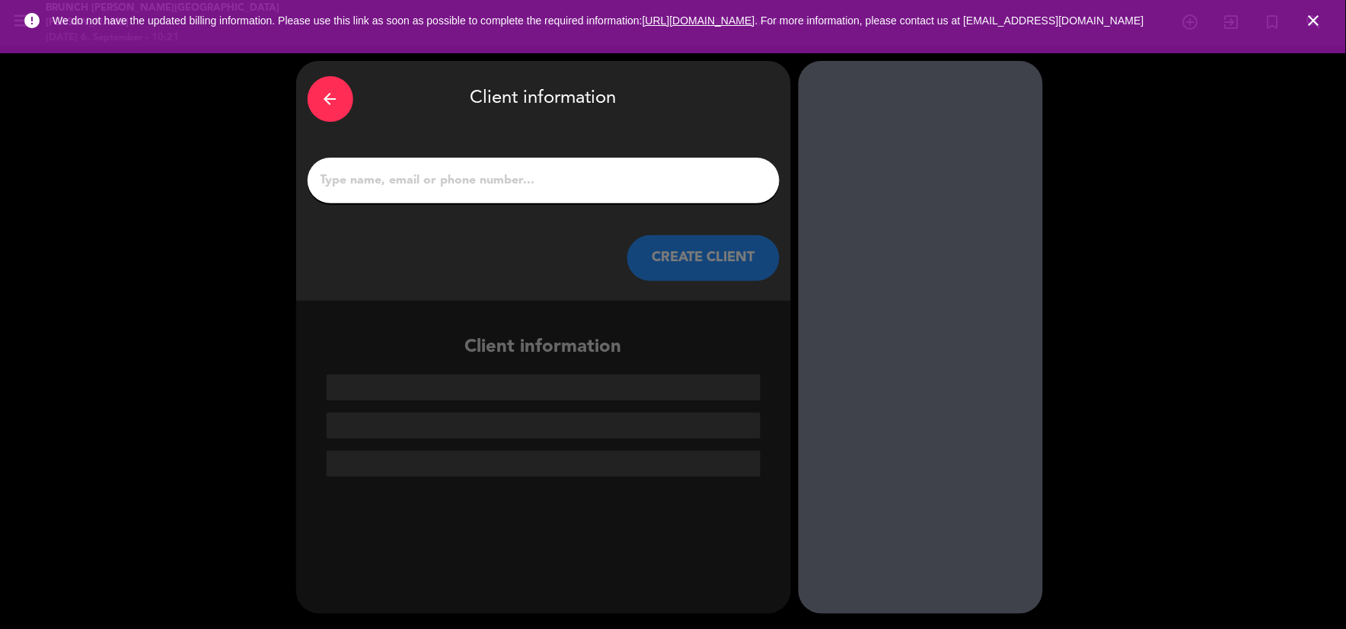
click at [636, 193] on div at bounding box center [544, 181] width 472 height 46
click at [635, 170] on input "1" at bounding box center [543, 180] width 449 height 21
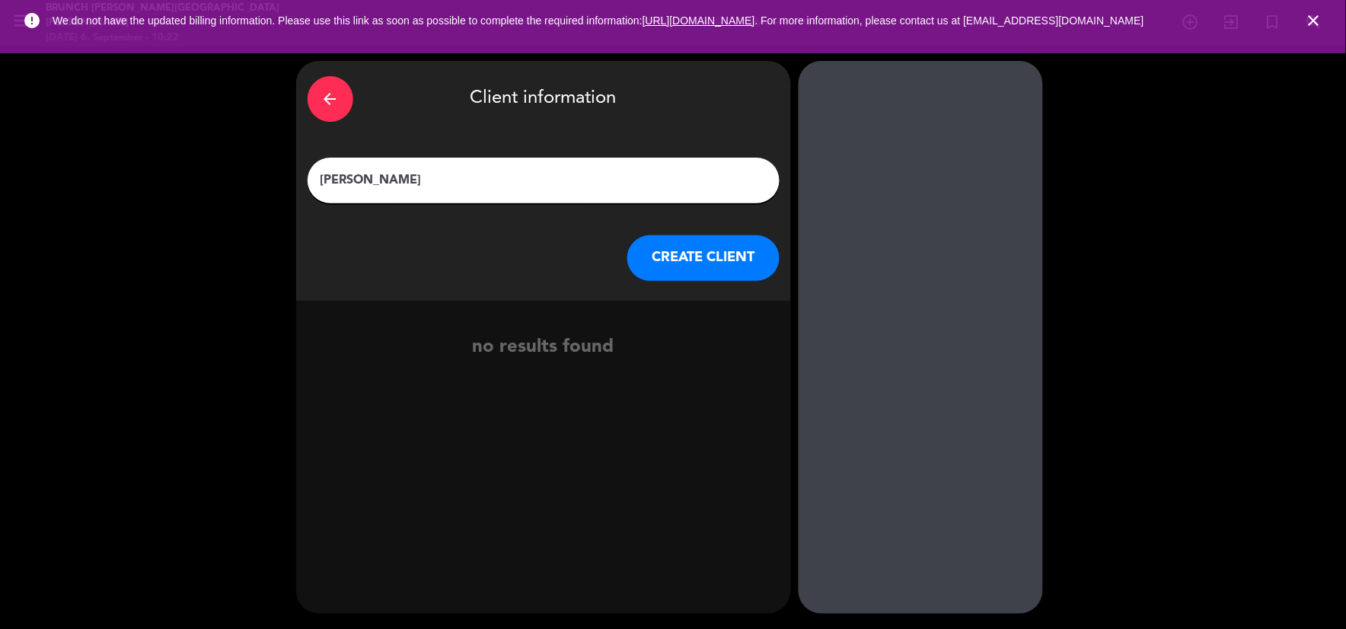
type input "[PERSON_NAME]"
click at [704, 257] on button "CREATE CLIENT" at bounding box center [704, 258] width 152 height 46
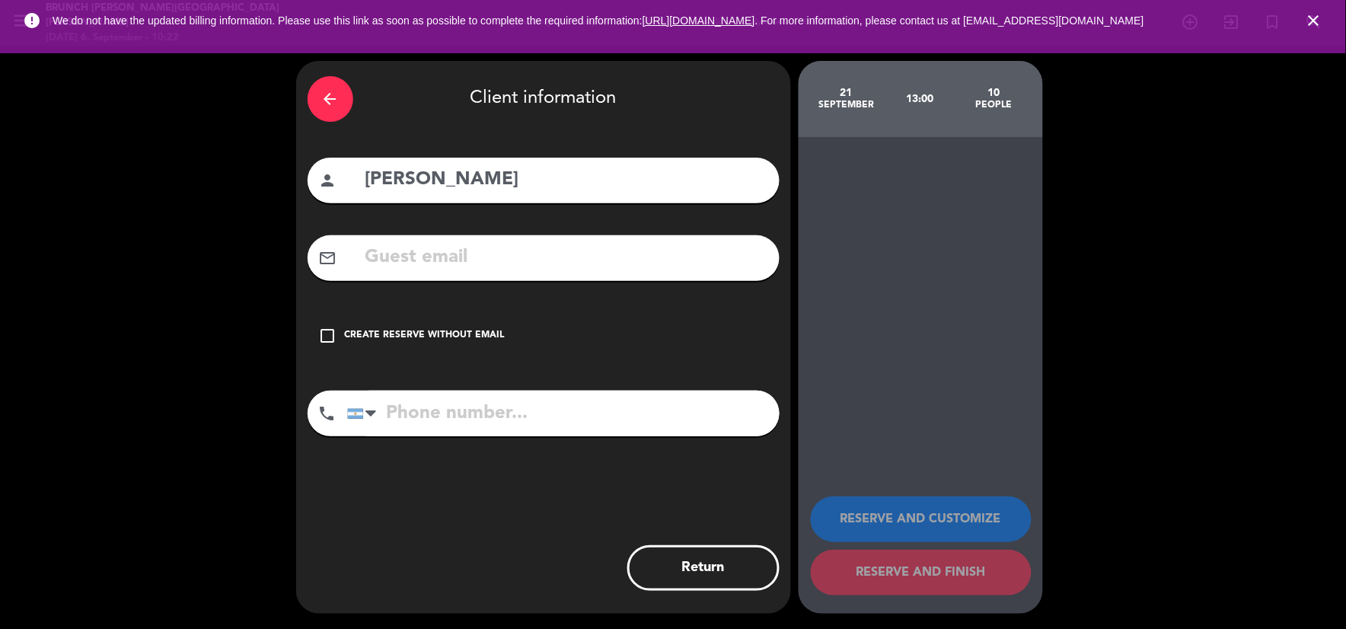
click at [484, 249] on input "text" at bounding box center [566, 257] width 404 height 31
paste input "[EMAIL_ADDRESS][DOMAIN_NAME]"
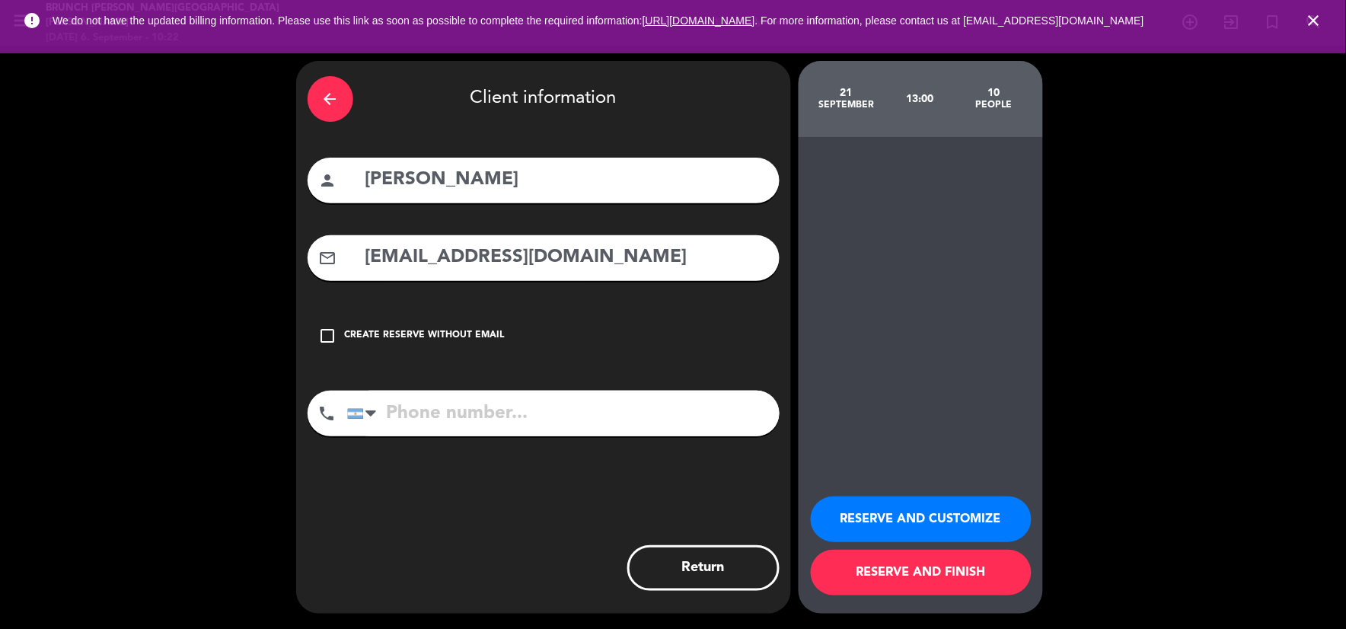
type input "[EMAIL_ADDRESS][DOMAIN_NAME]"
click at [394, 328] on div "Create reserve without email" at bounding box center [425, 335] width 160 height 15
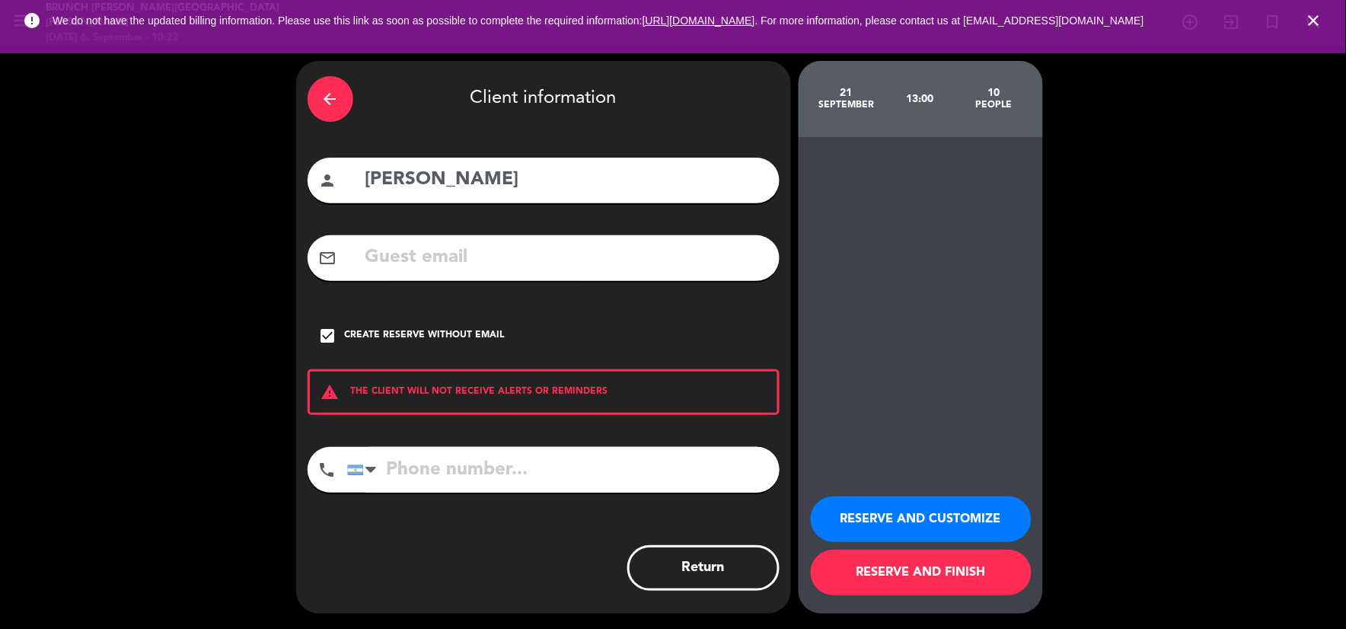
click at [894, 509] on button "RESERVE AND CUSTOMIZE" at bounding box center [921, 520] width 221 height 46
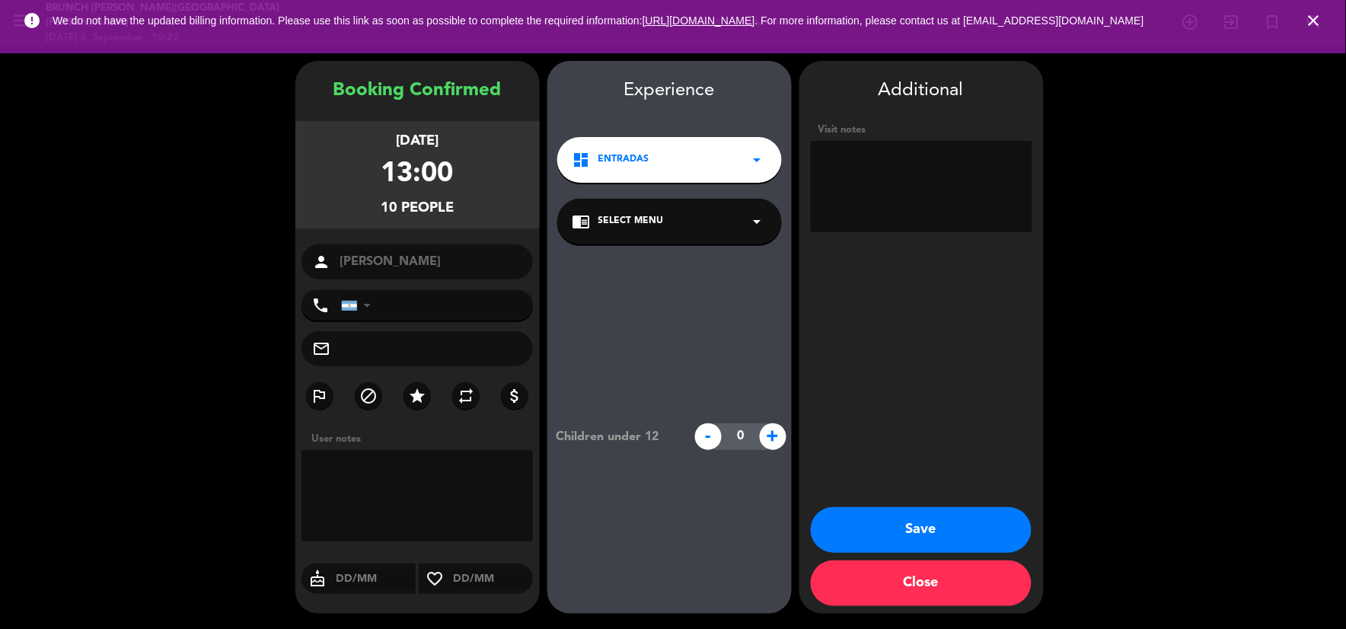
click at [942, 184] on textarea at bounding box center [922, 186] width 222 height 91
type textarea "A"
paste textarea "125112383492"
type textarea "Son [DEMOGRAPHIC_DATA] adultos y 4 menores. OP 125112383492. $960.000"
click at [920, 524] on button "Save" at bounding box center [921, 530] width 221 height 46
